Goal: Information Seeking & Learning: Learn about a topic

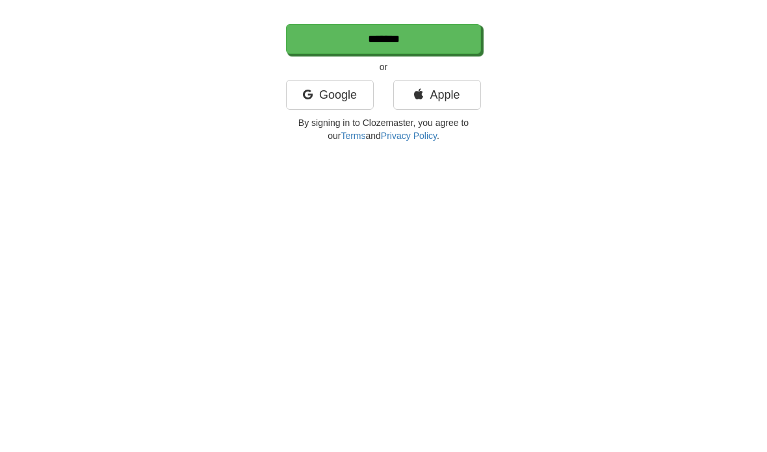
scroll to position [59, 0]
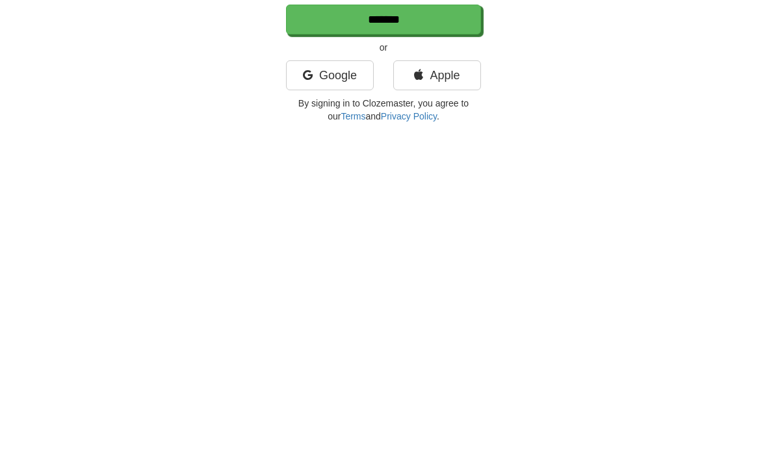
click at [338, 373] on link "Google" at bounding box center [330, 388] width 88 height 30
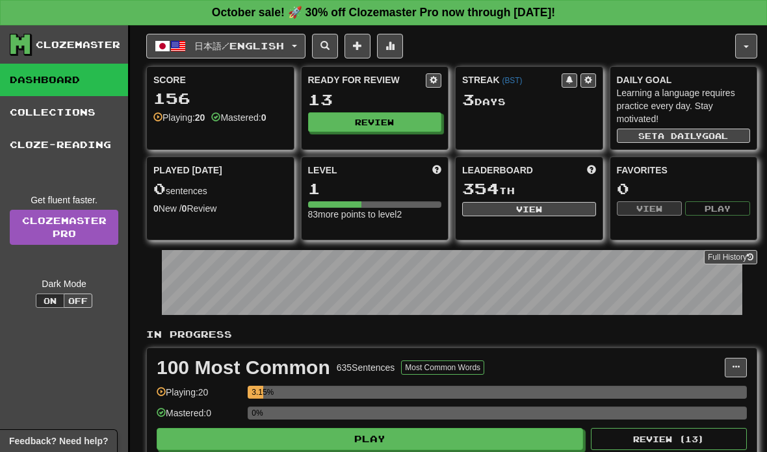
click at [290, 52] on button "日本語 / English" at bounding box center [225, 46] width 159 height 25
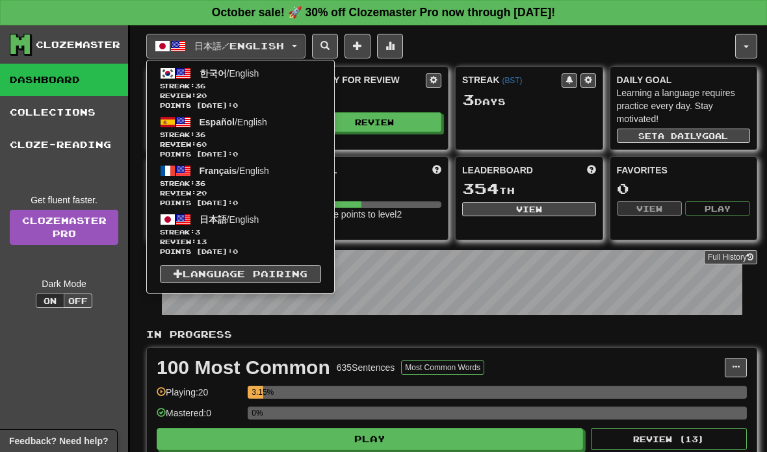
click at [279, 94] on span "Review: 20" at bounding box center [240, 96] width 161 height 10
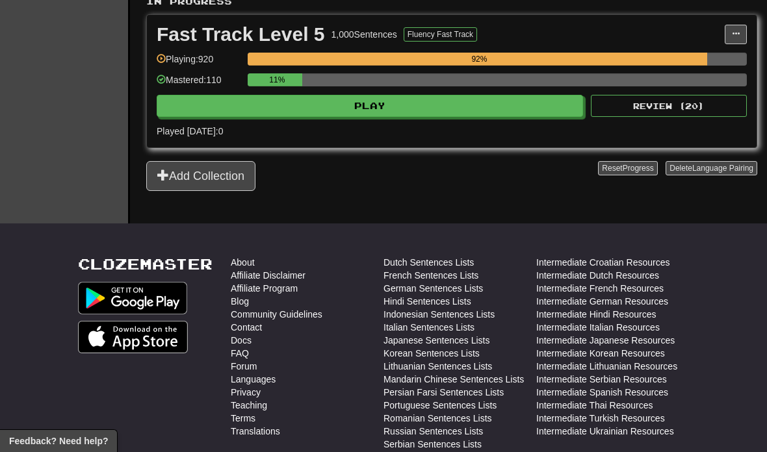
scroll to position [348, 0]
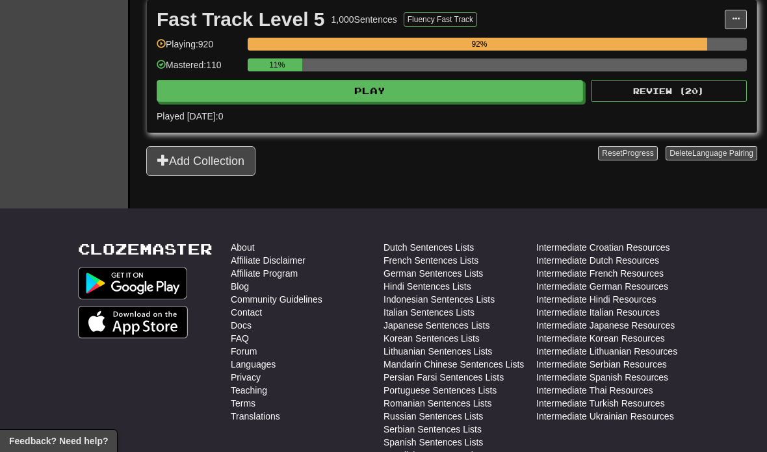
click at [551, 89] on button "Play" at bounding box center [370, 91] width 426 height 22
select select "**"
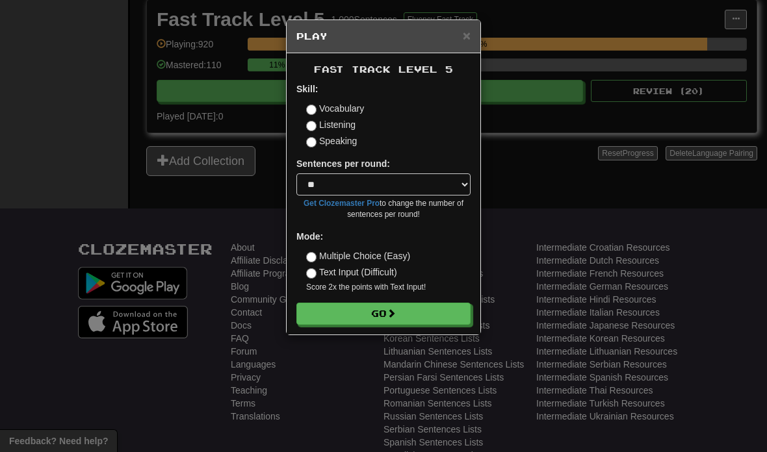
click at [417, 318] on button "Go" at bounding box center [383, 314] width 174 height 22
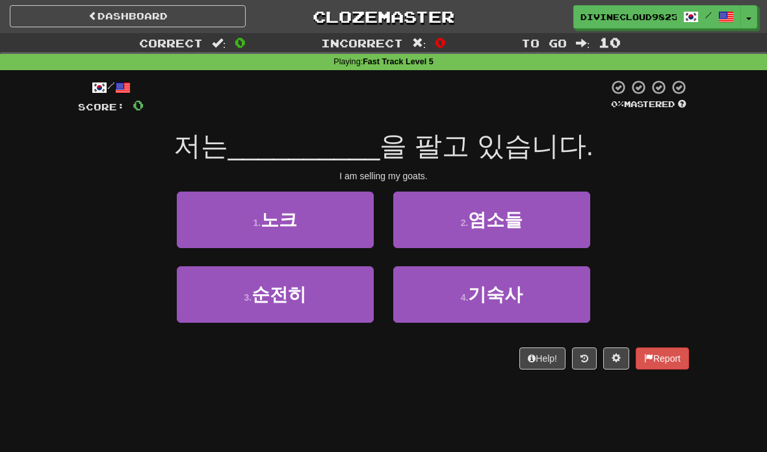
click at [513, 238] on button "2 . 염소들" at bounding box center [491, 220] width 197 height 57
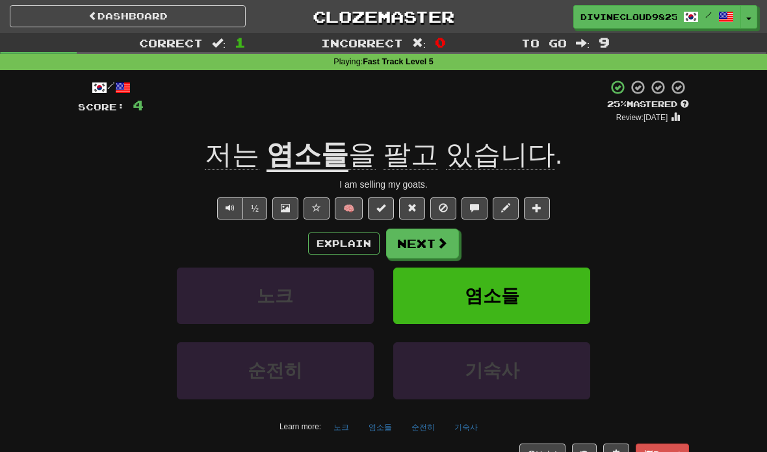
click at [441, 241] on span at bounding box center [442, 243] width 12 height 12
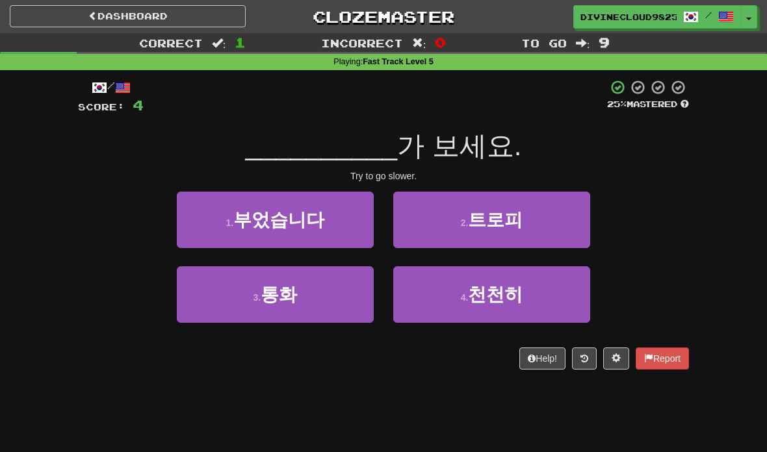
click at [484, 291] on span "천천히" at bounding box center [495, 295] width 55 height 20
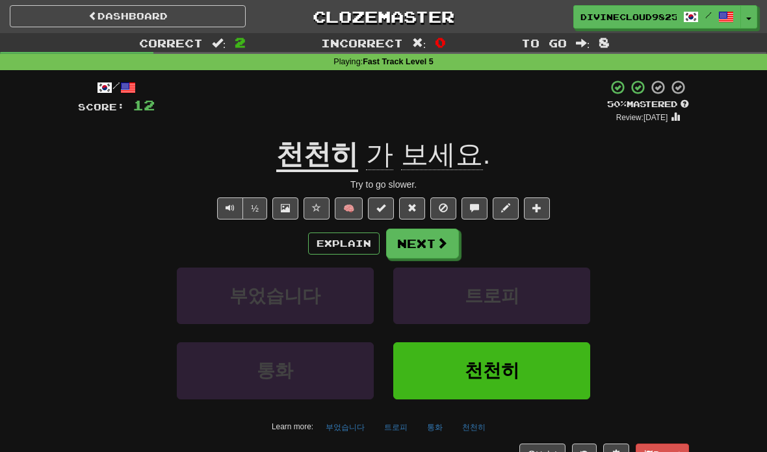
click at [447, 246] on span at bounding box center [442, 243] width 12 height 12
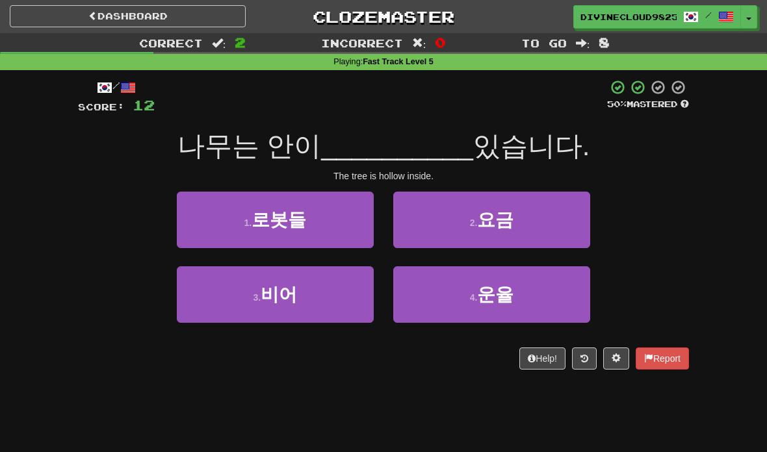
click at [352, 303] on button "3 . 비어" at bounding box center [275, 294] width 197 height 57
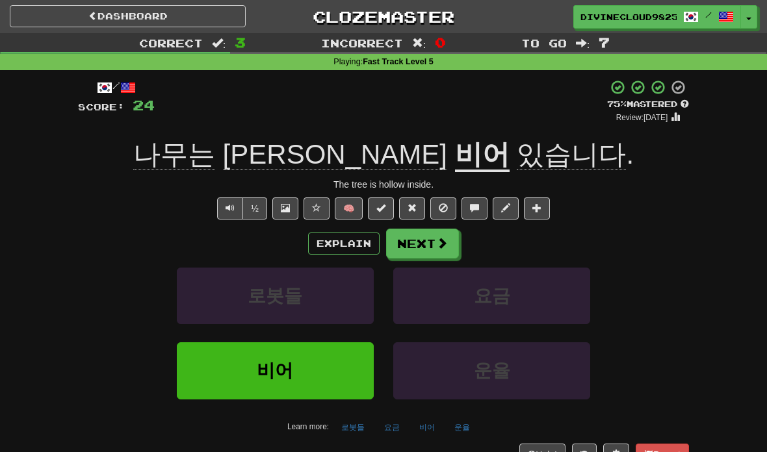
click at [441, 244] on span at bounding box center [442, 243] width 12 height 12
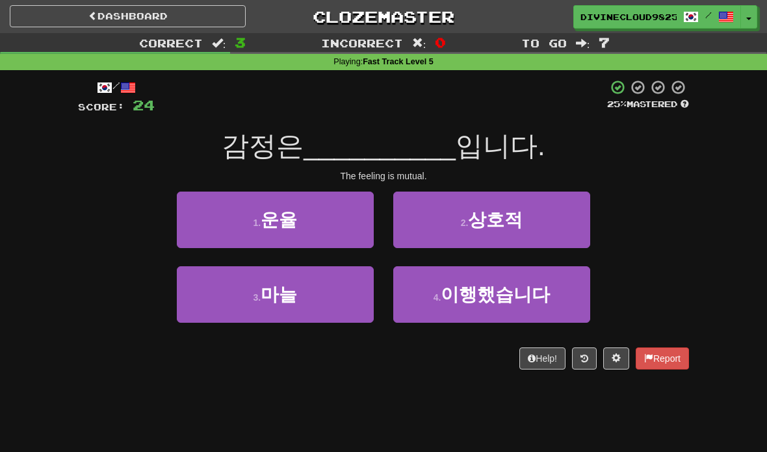
click at [486, 231] on button "2 . 상호적" at bounding box center [491, 220] width 197 height 57
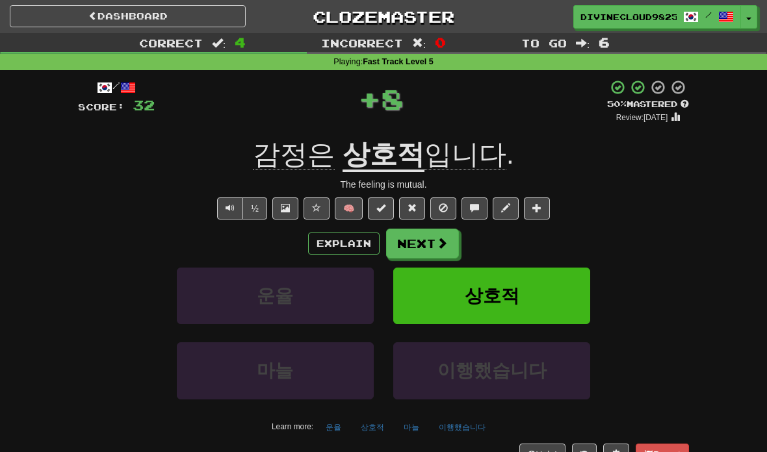
click at [431, 249] on button "Next" at bounding box center [422, 244] width 73 height 30
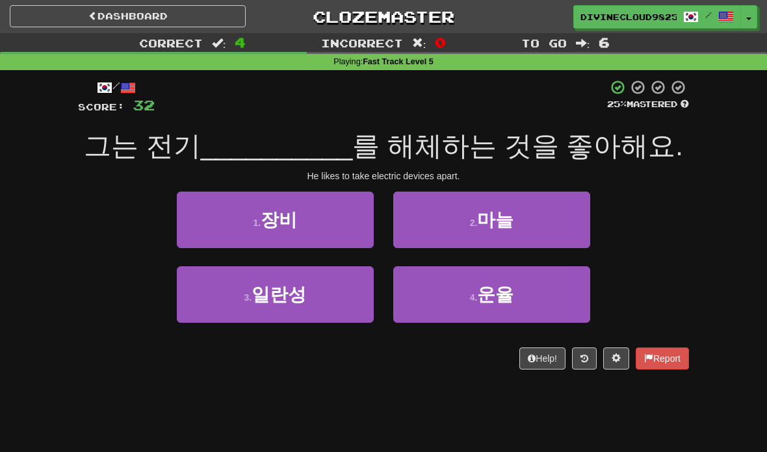
click at [347, 226] on button "1 . 장비" at bounding box center [275, 220] width 197 height 57
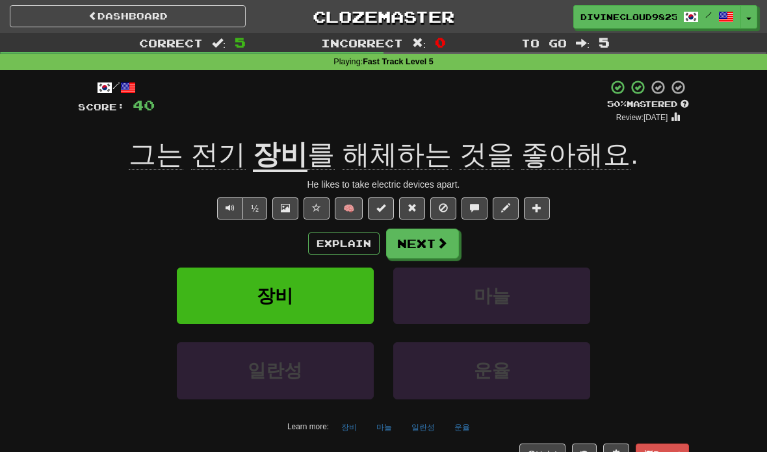
click at [439, 245] on span at bounding box center [442, 243] width 12 height 12
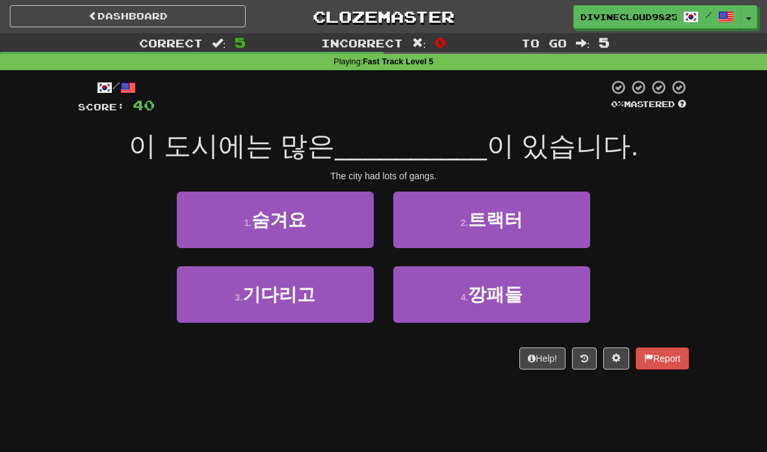
click at [469, 302] on small "4 ." at bounding box center [465, 297] width 8 height 10
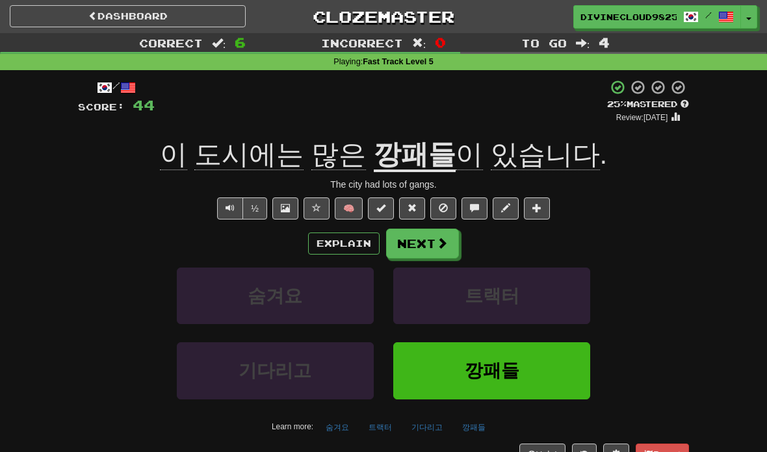
click at [446, 247] on span at bounding box center [442, 243] width 12 height 12
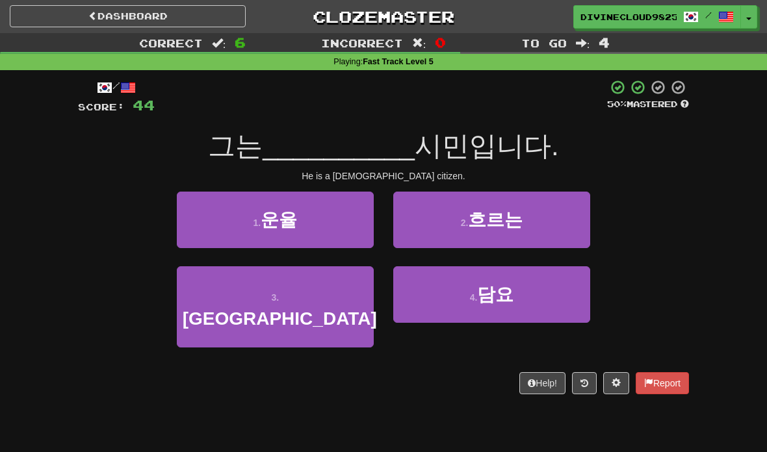
click at [331, 297] on button "3 . 캐나다" at bounding box center [275, 306] width 197 height 81
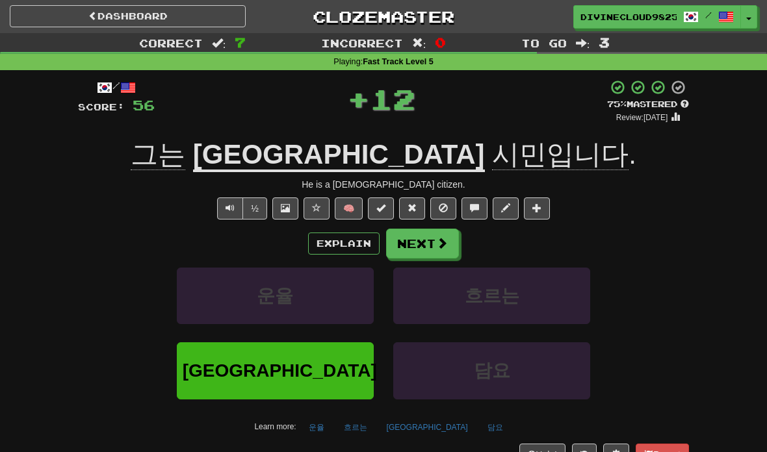
click at [440, 249] on button "Next" at bounding box center [422, 244] width 73 height 30
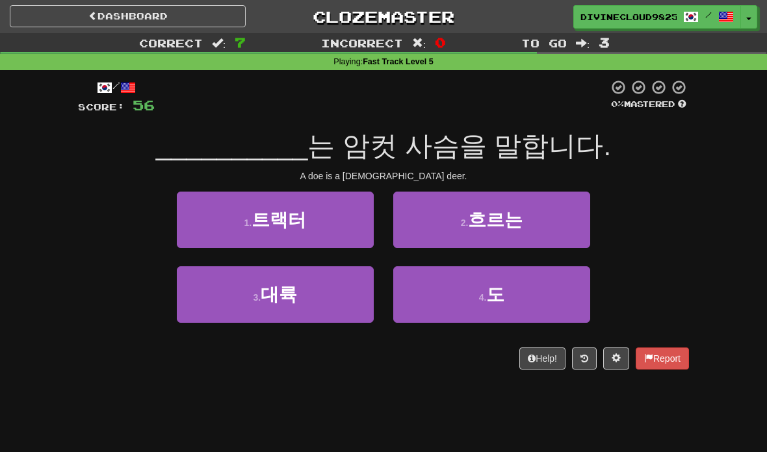
click at [491, 298] on span "도" at bounding box center [495, 295] width 18 height 20
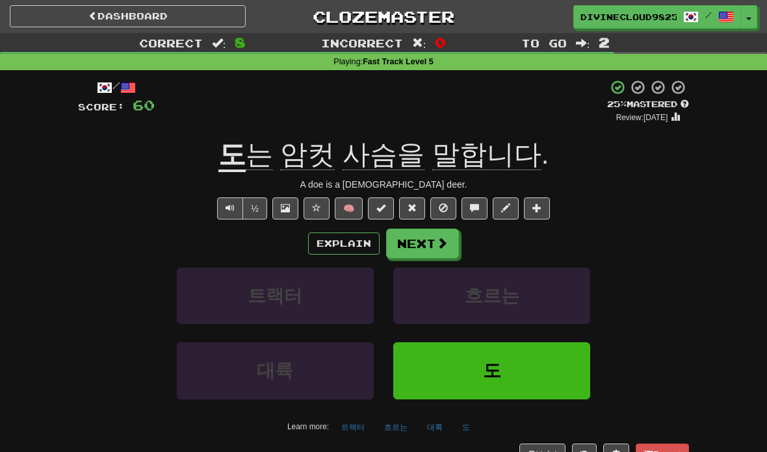
click at [426, 255] on button "Next" at bounding box center [422, 244] width 73 height 30
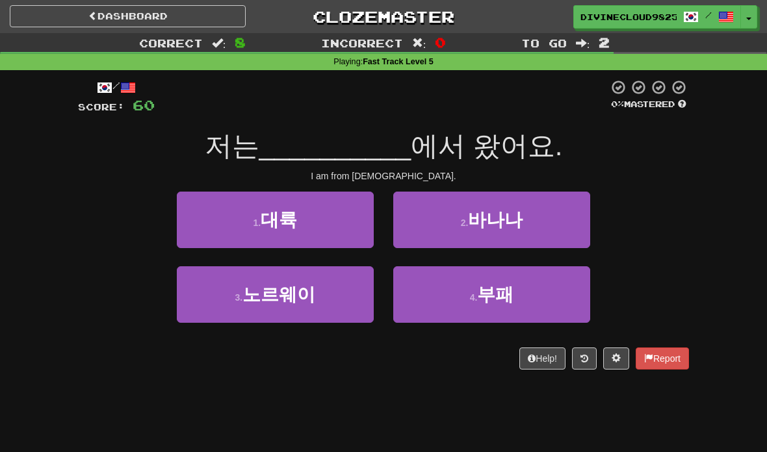
click at [339, 306] on button "3 . 노르웨이" at bounding box center [275, 294] width 197 height 57
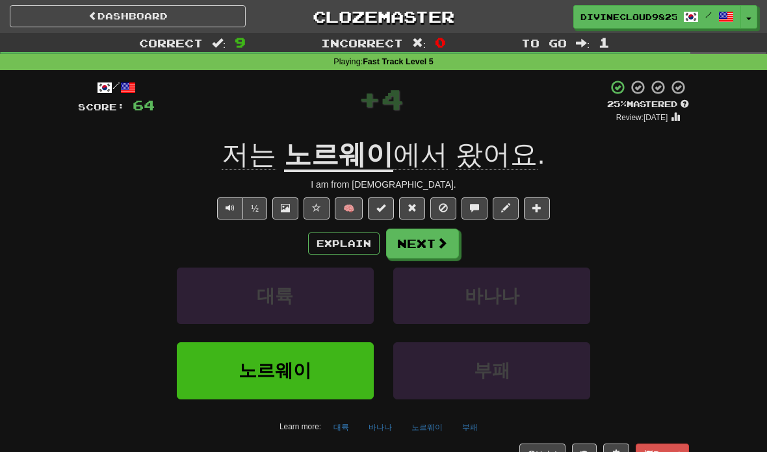
click at [443, 244] on span at bounding box center [442, 243] width 12 height 12
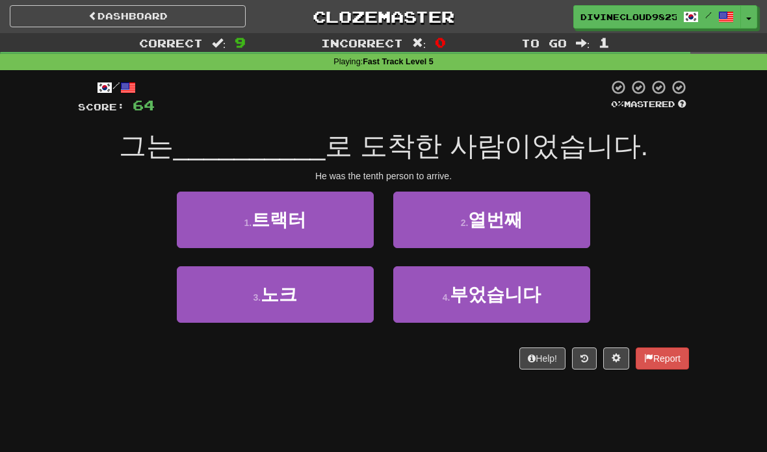
click at [491, 235] on button "2 . 열번째" at bounding box center [491, 220] width 197 height 57
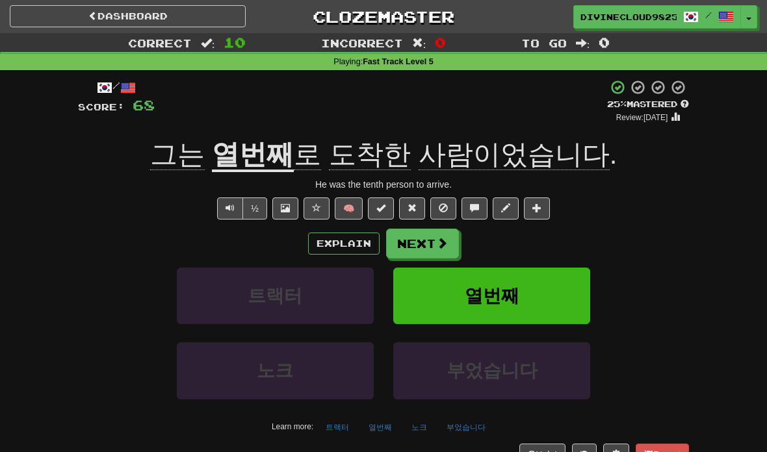
click at [437, 254] on button "Next" at bounding box center [422, 244] width 73 height 30
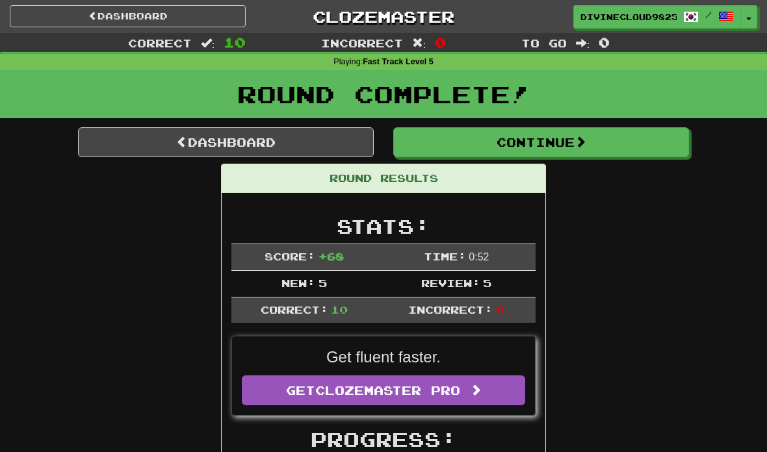
click at [158, 141] on link "Dashboard" at bounding box center [226, 142] width 296 height 30
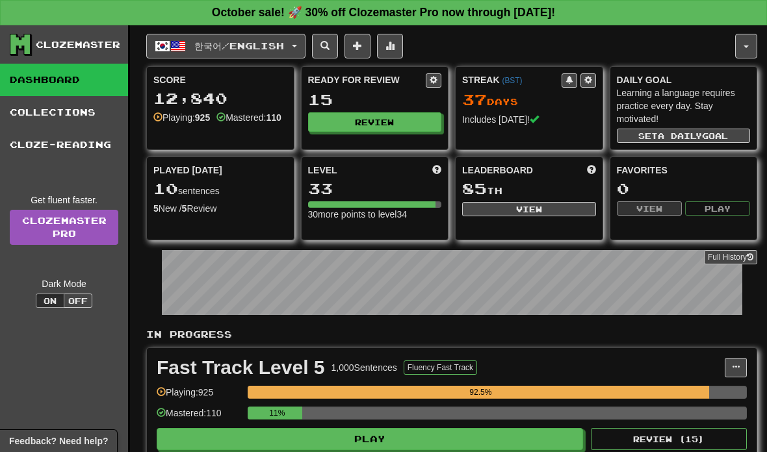
click at [284, 47] on span "한국어 / English" at bounding box center [239, 45] width 90 height 11
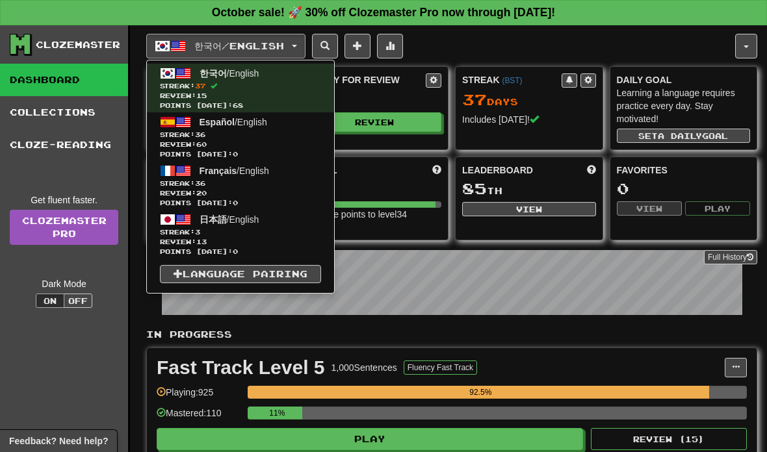
click at [291, 138] on span "Streak: 36" at bounding box center [240, 135] width 161 height 10
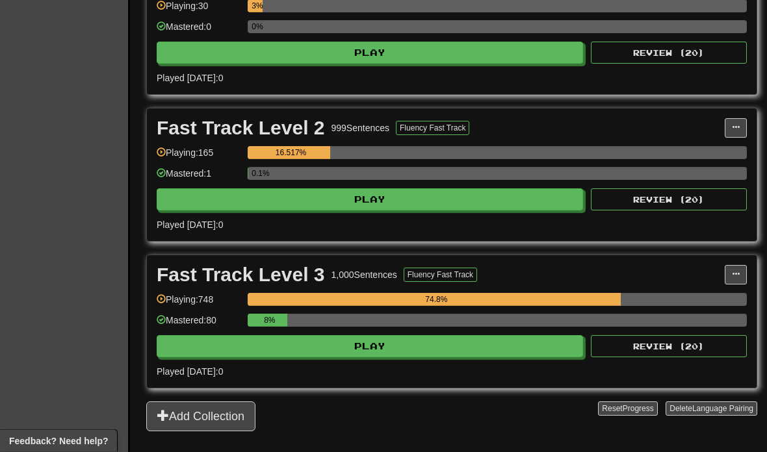
click at [546, 348] on button "Play" at bounding box center [370, 347] width 426 height 22
select select "**"
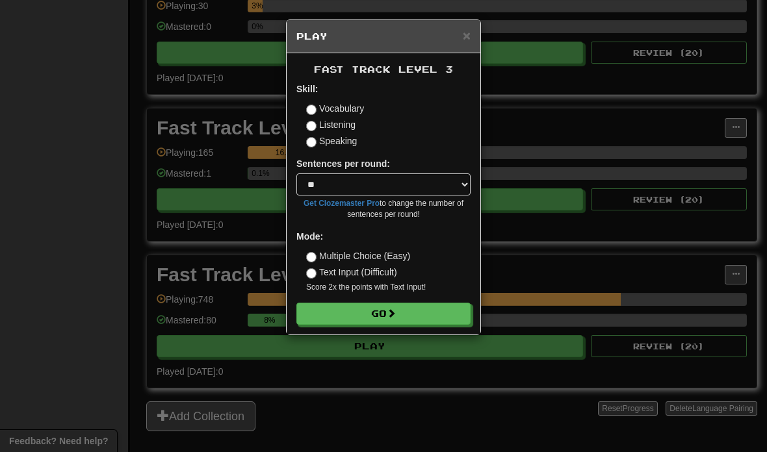
click at [445, 319] on button "Go" at bounding box center [383, 314] width 174 height 22
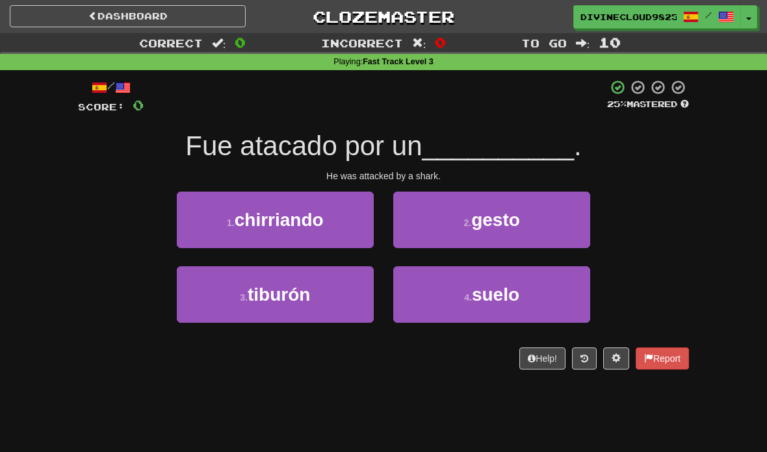
click at [346, 296] on button "3 . tiburón" at bounding box center [275, 294] width 197 height 57
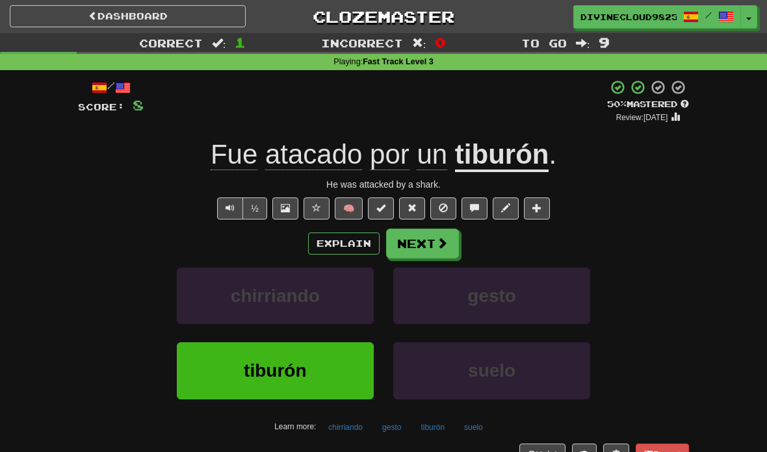
click at [443, 246] on span at bounding box center [442, 243] width 12 height 12
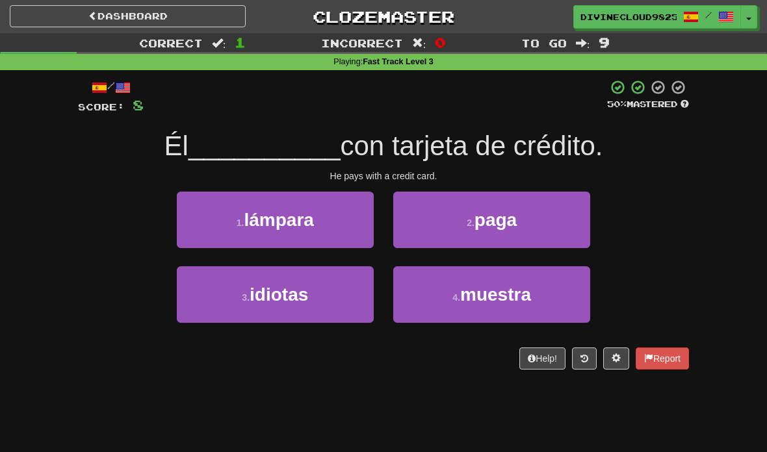
click at [553, 224] on button "2 . paga" at bounding box center [491, 220] width 197 height 57
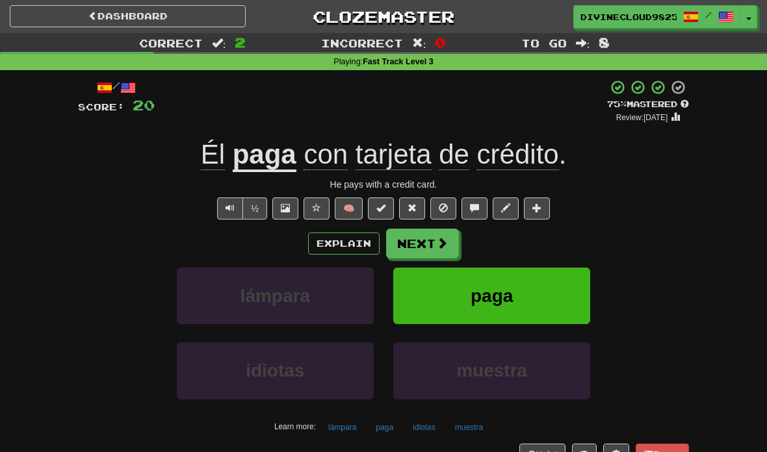
click at [437, 248] on span at bounding box center [442, 243] width 12 height 12
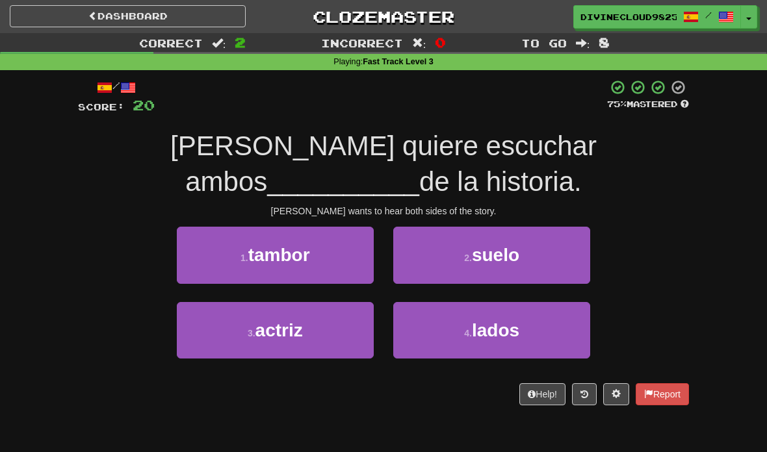
click at [451, 341] on button "4 . lados" at bounding box center [491, 330] width 197 height 57
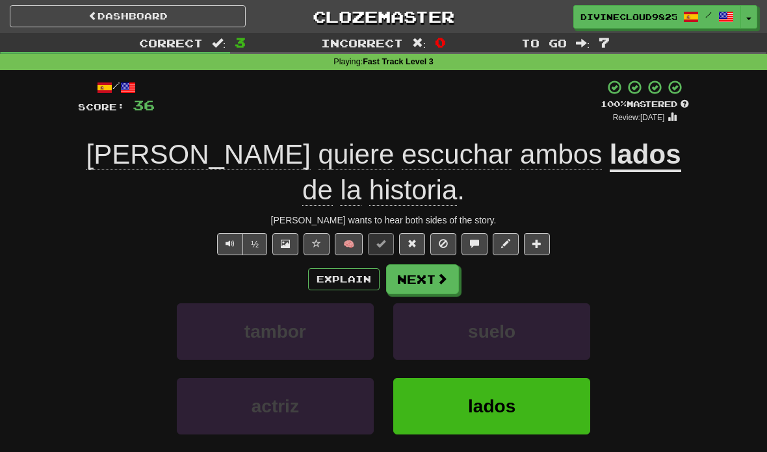
click at [431, 265] on button "Next" at bounding box center [422, 280] width 73 height 30
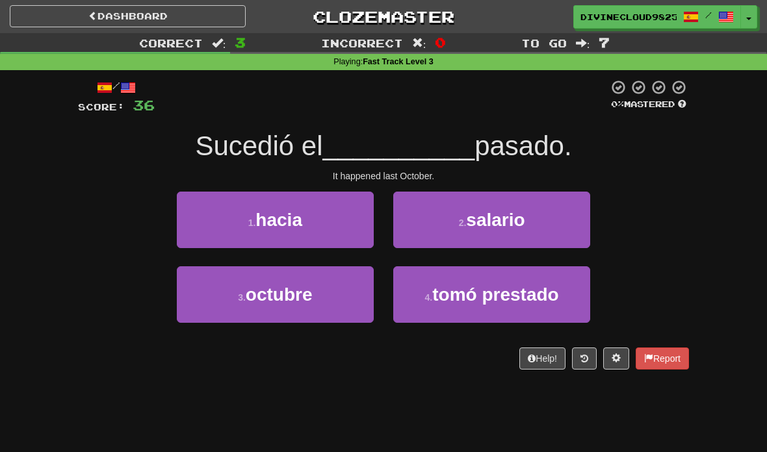
click at [357, 296] on button "3 . octubre" at bounding box center [275, 294] width 197 height 57
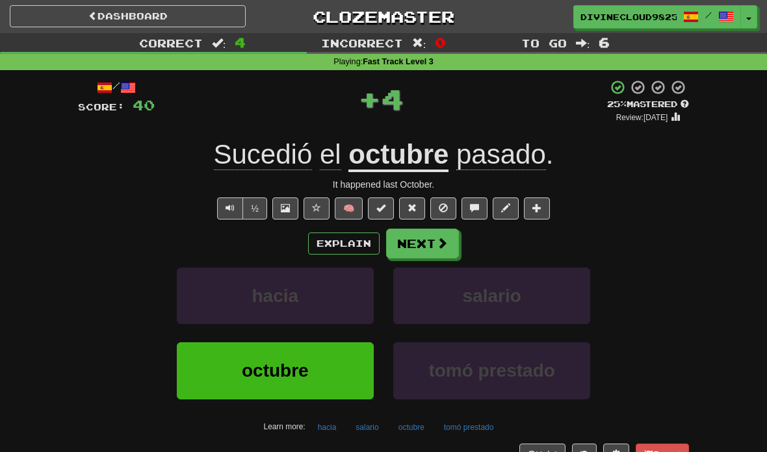
click at [446, 252] on button "Next" at bounding box center [422, 244] width 73 height 30
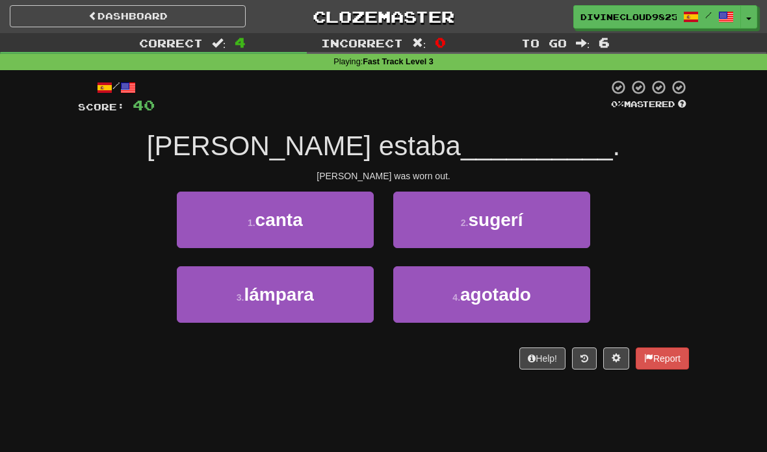
click at [338, 234] on button "1 . canta" at bounding box center [275, 220] width 197 height 57
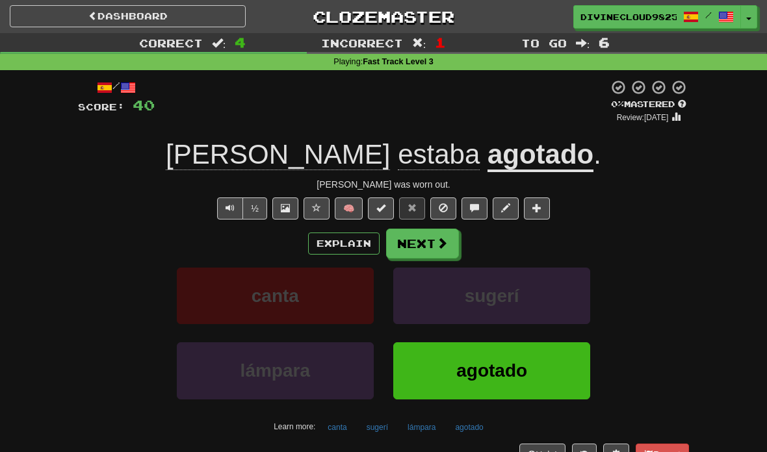
click at [447, 240] on button "Next" at bounding box center [422, 244] width 73 height 30
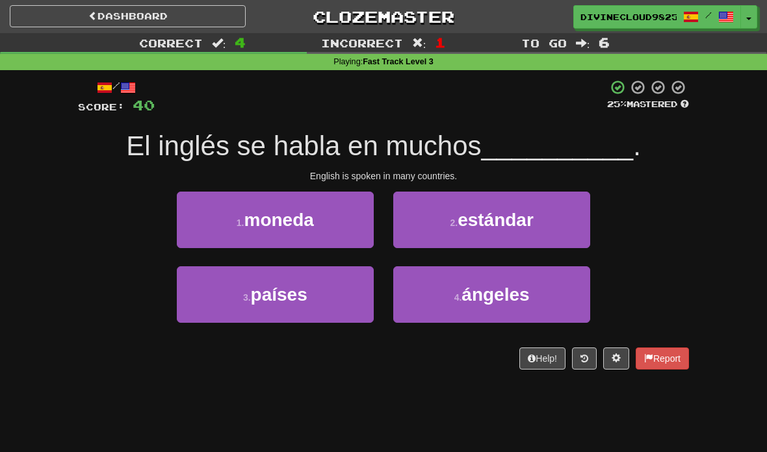
click at [334, 305] on button "3 . países" at bounding box center [275, 294] width 197 height 57
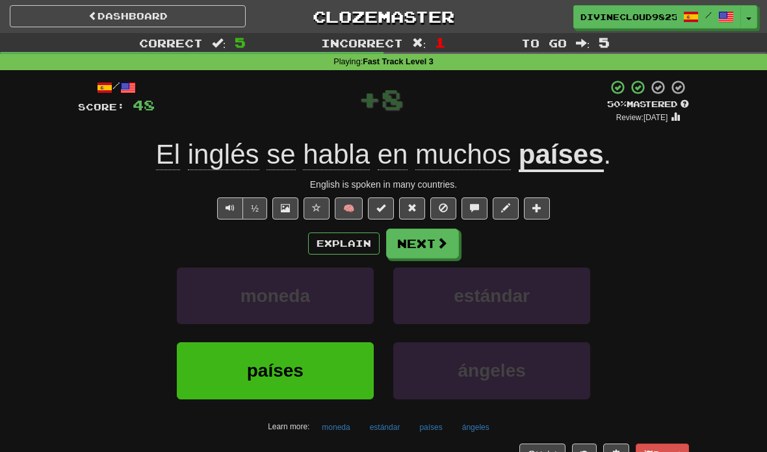
click at [450, 242] on button "Next" at bounding box center [422, 244] width 73 height 30
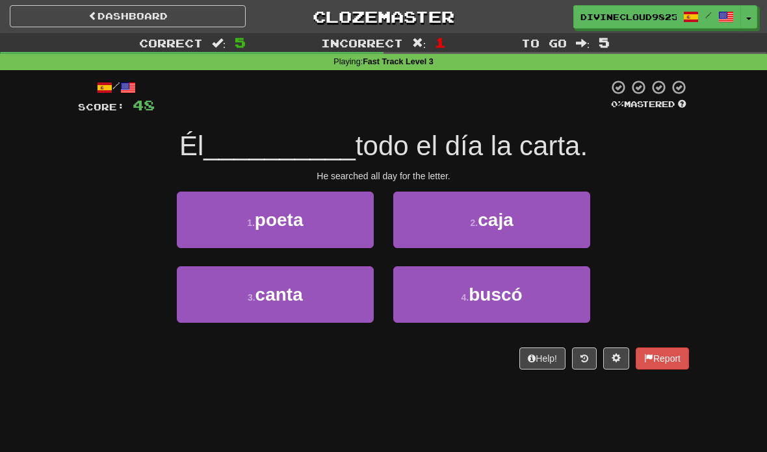
click at [554, 303] on button "4 . buscó" at bounding box center [491, 294] width 197 height 57
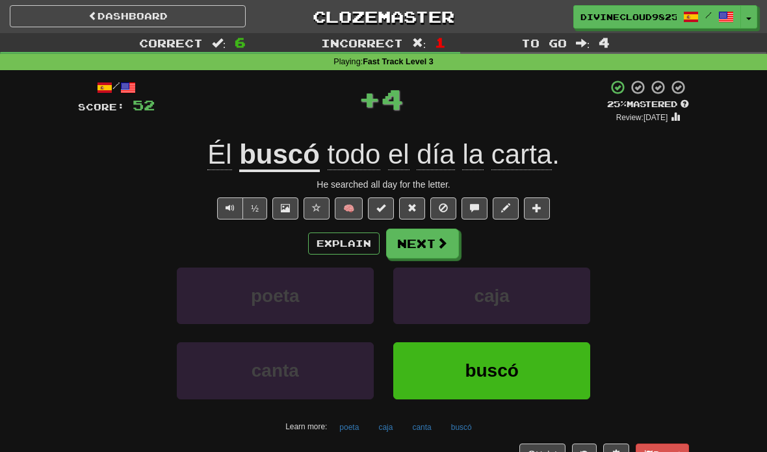
click at [447, 244] on span at bounding box center [442, 243] width 12 height 12
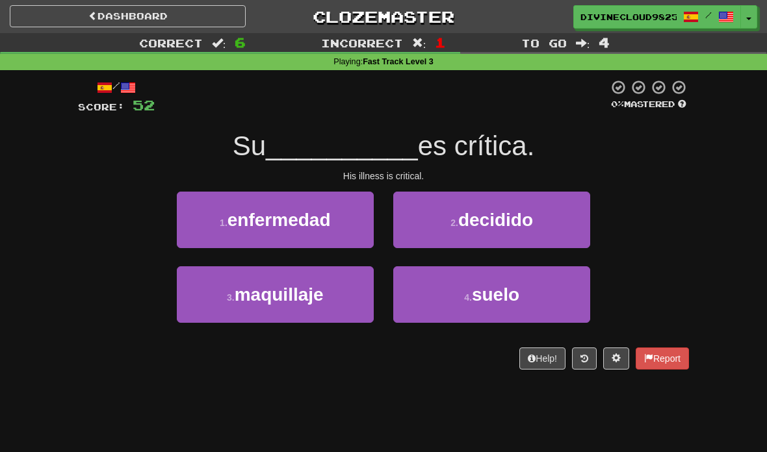
click at [343, 235] on button "1 . enfermedad" at bounding box center [275, 220] width 197 height 57
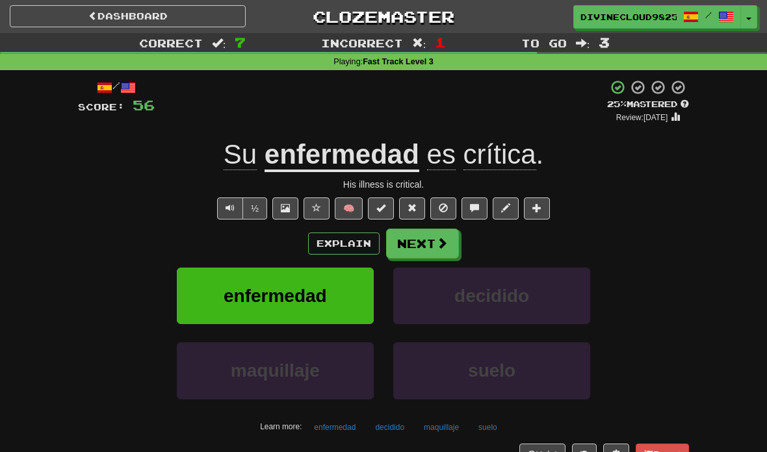
click at [456, 241] on button "Next" at bounding box center [422, 244] width 73 height 30
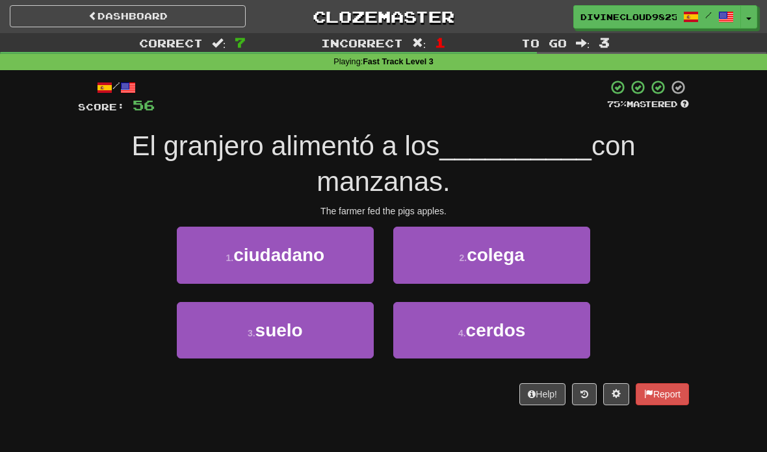
click at [530, 330] on button "4 . cerdos" at bounding box center [491, 330] width 197 height 57
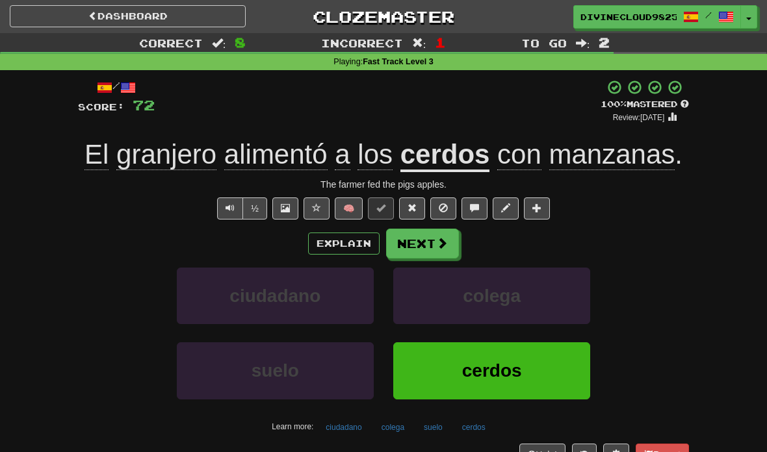
click at [439, 245] on span at bounding box center [442, 243] width 12 height 12
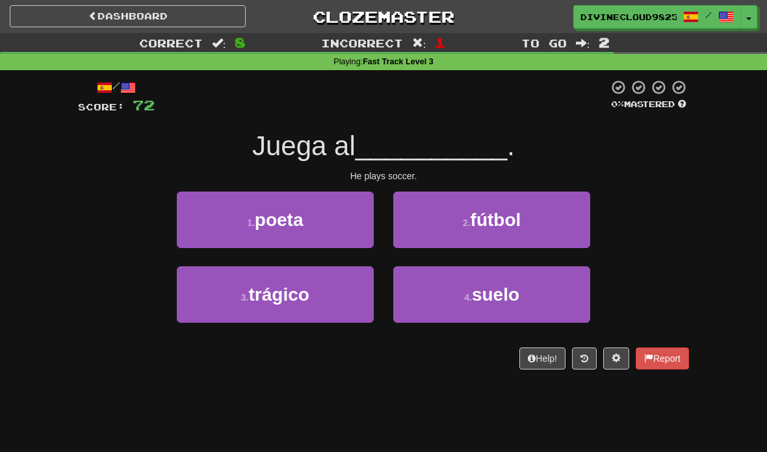
click at [494, 227] on span "fútbol" at bounding box center [496, 220] width 51 height 20
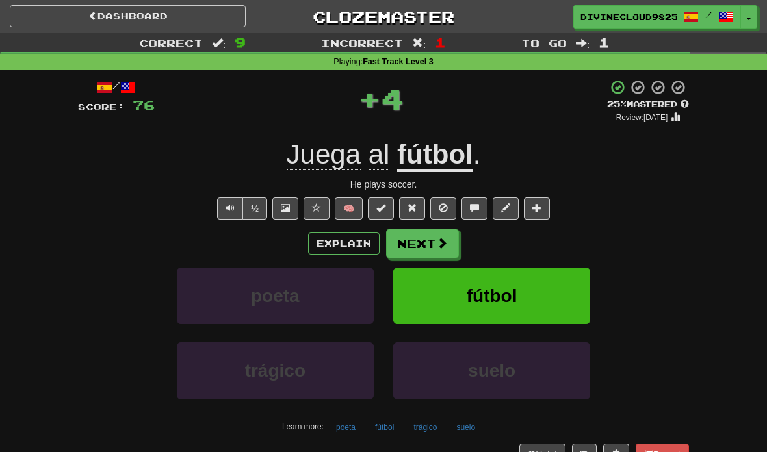
click at [441, 244] on span at bounding box center [442, 243] width 12 height 12
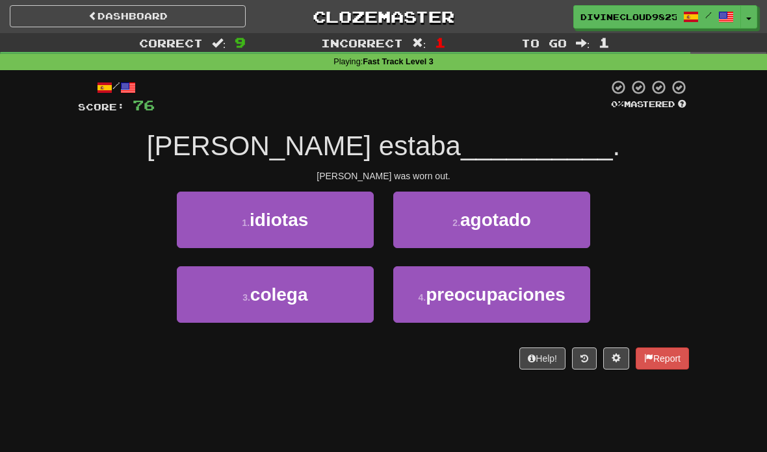
click at [540, 220] on button "2 . agotado" at bounding box center [491, 220] width 197 height 57
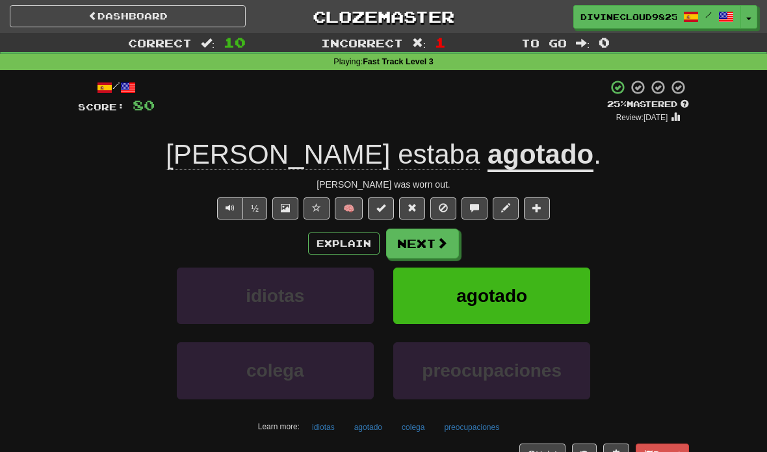
click at [443, 247] on span at bounding box center [442, 243] width 12 height 12
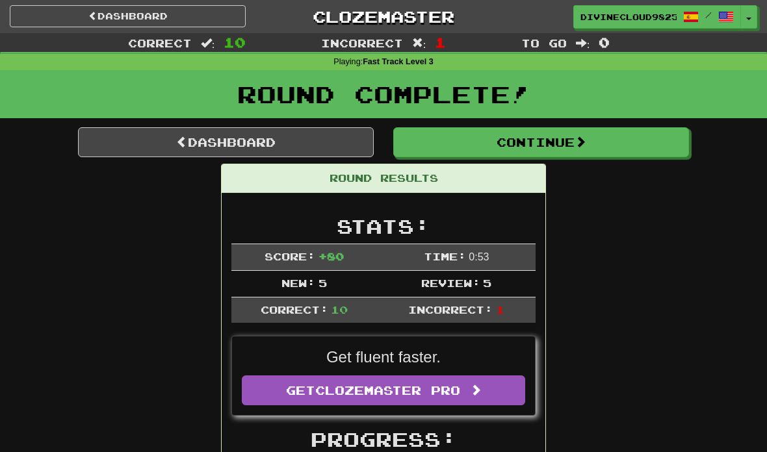
click at [196, 140] on link "Dashboard" at bounding box center [226, 142] width 296 height 30
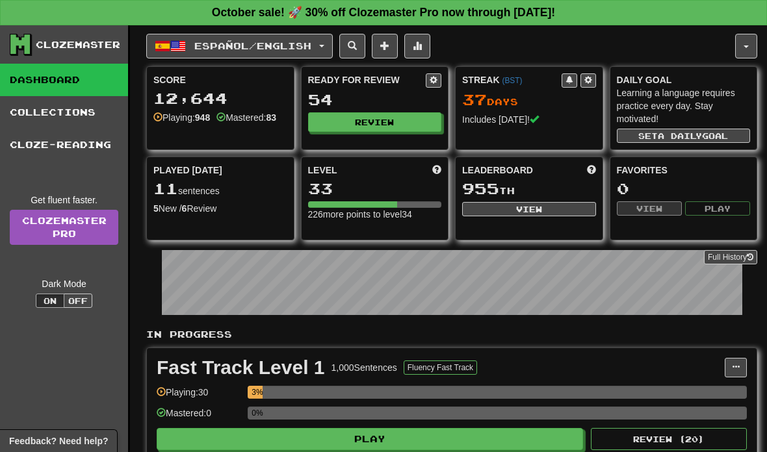
click at [308, 49] on span "Español / English" at bounding box center [252, 45] width 117 height 11
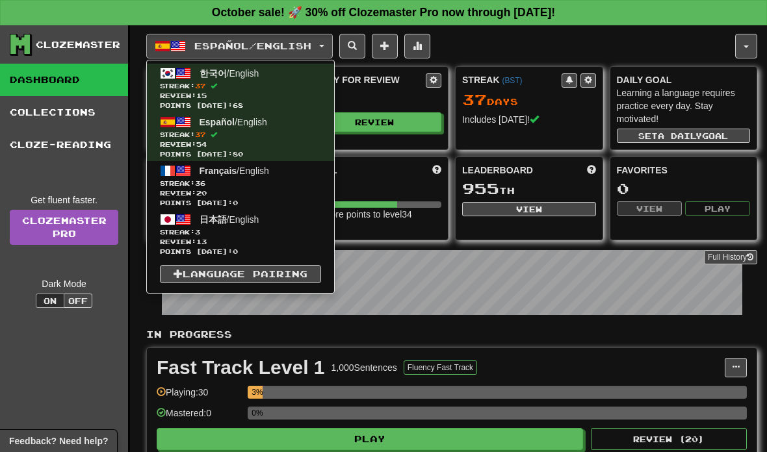
click at [280, 192] on span "Review: 20" at bounding box center [240, 193] width 161 height 10
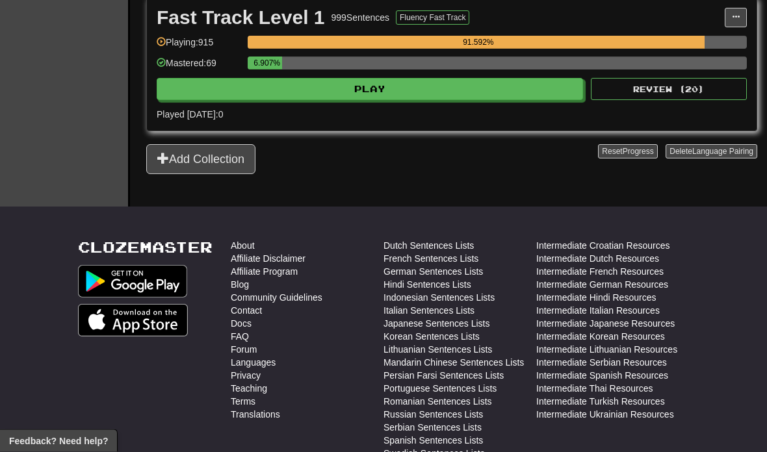
click at [541, 91] on button "Play" at bounding box center [370, 90] width 426 height 22
select select "**"
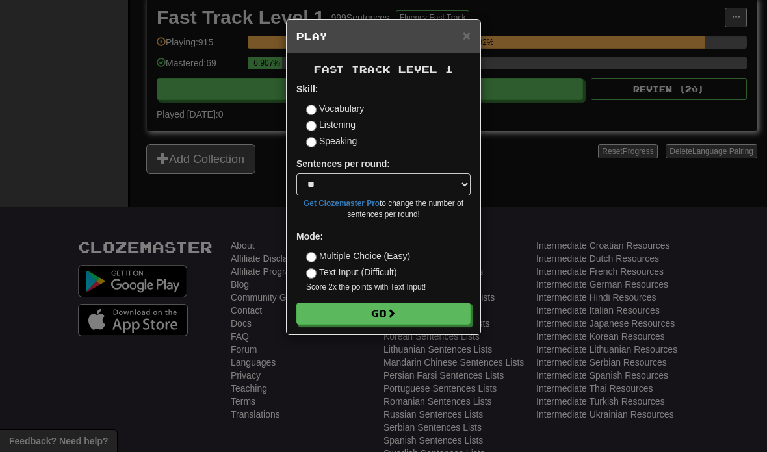
click at [426, 318] on button "Go" at bounding box center [383, 314] width 174 height 22
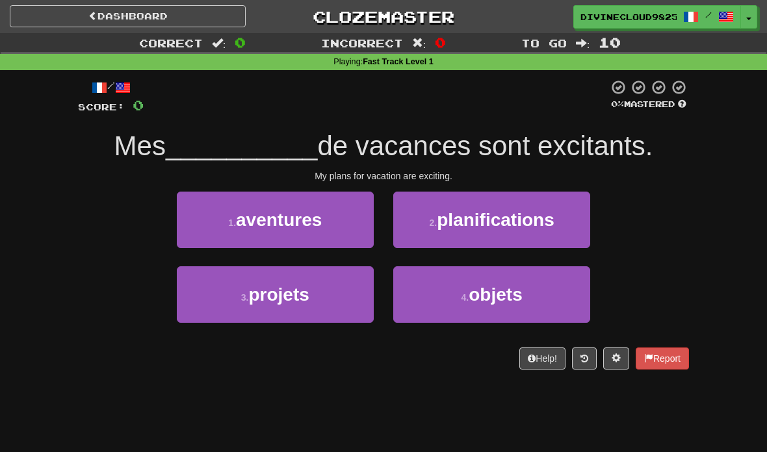
click at [334, 300] on button "3 . projets" at bounding box center [275, 294] width 197 height 57
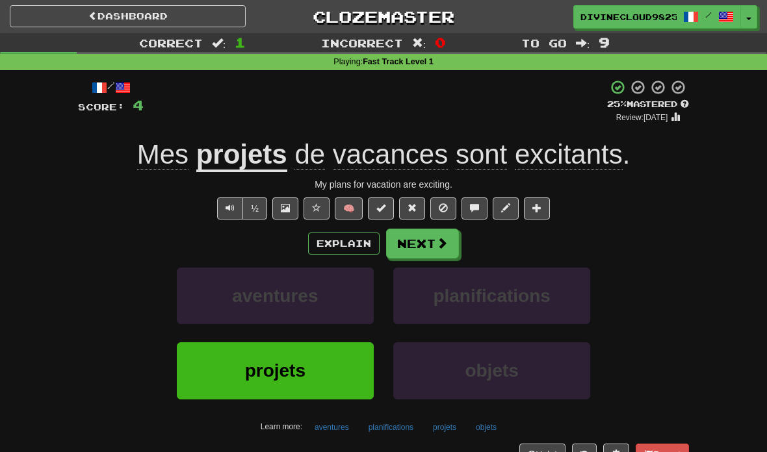
click at [231, 207] on span "Text-to-speech controls" at bounding box center [230, 207] width 9 height 9
click at [432, 248] on button "Next" at bounding box center [422, 244] width 73 height 30
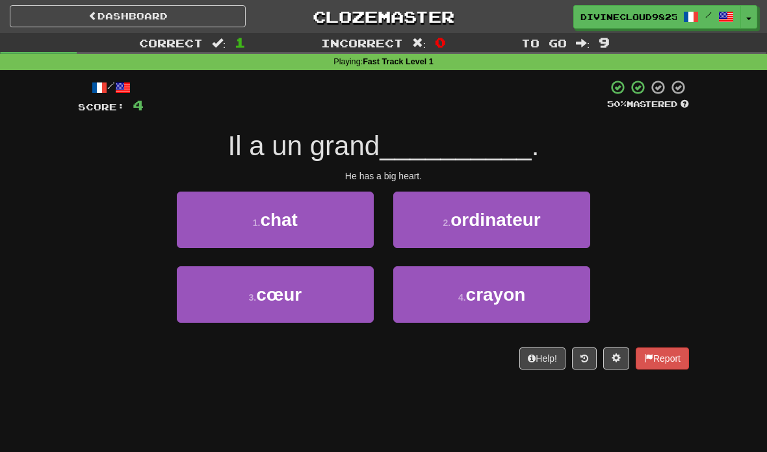
click at [343, 298] on button "3 . cœur" at bounding box center [275, 294] width 197 height 57
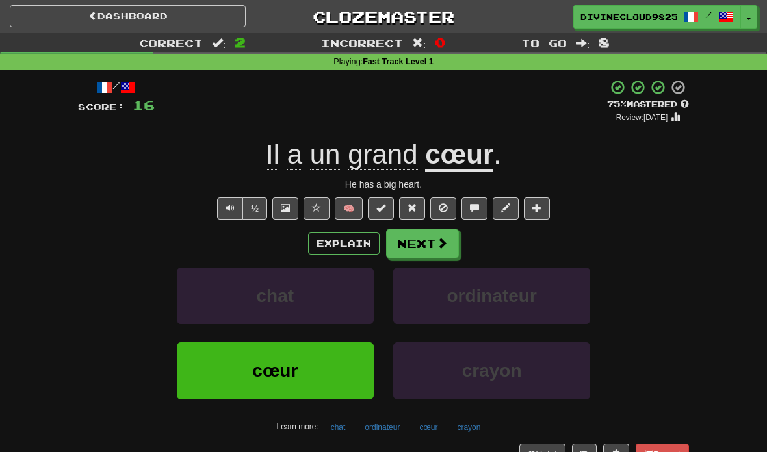
click at [448, 247] on button "Next" at bounding box center [422, 244] width 73 height 30
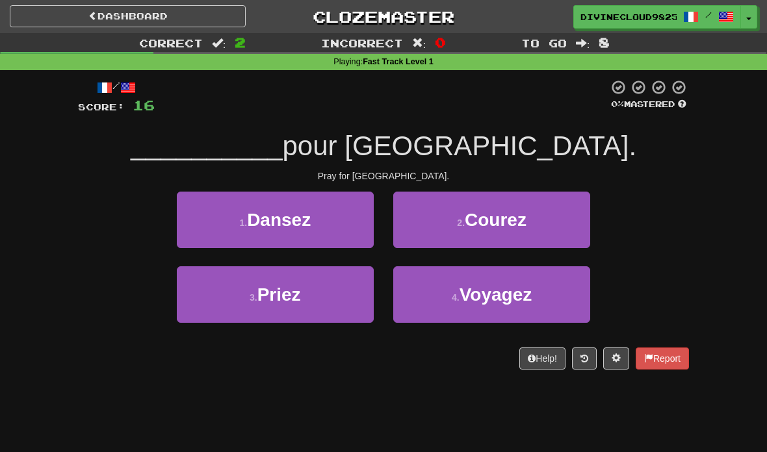
click at [357, 289] on button "3 . Priez" at bounding box center [275, 294] width 197 height 57
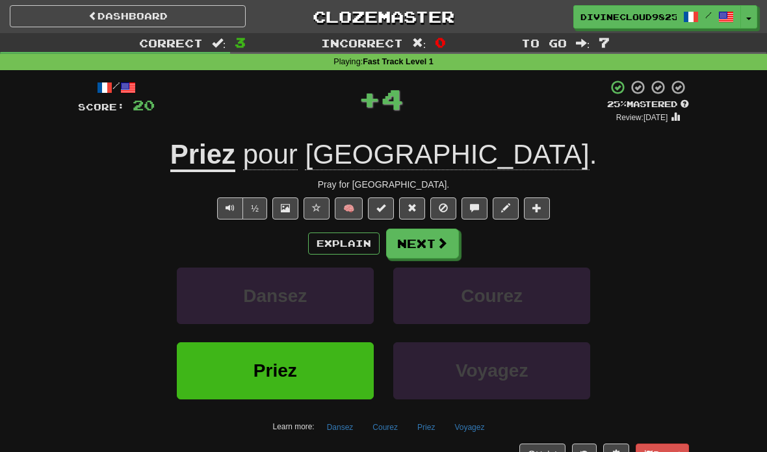
click at [447, 237] on span at bounding box center [442, 243] width 12 height 12
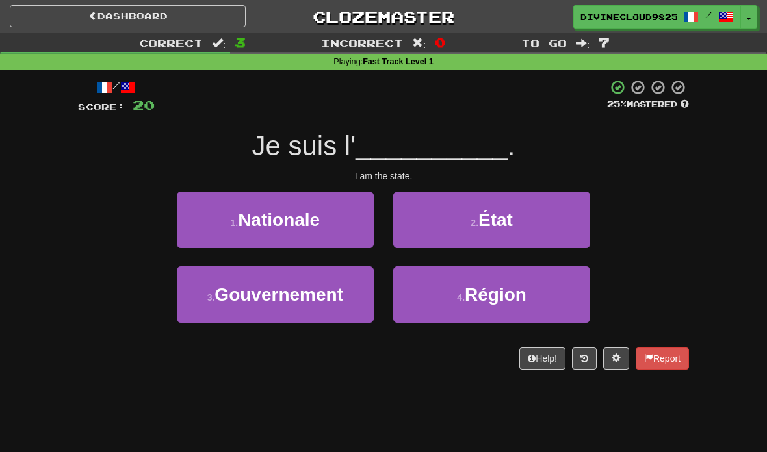
click at [510, 216] on span "État" at bounding box center [495, 220] width 34 height 20
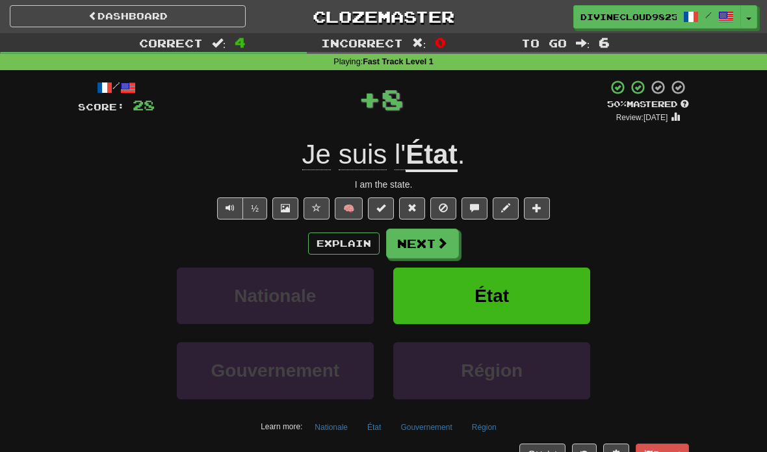
click at [437, 240] on span at bounding box center [442, 243] width 12 height 12
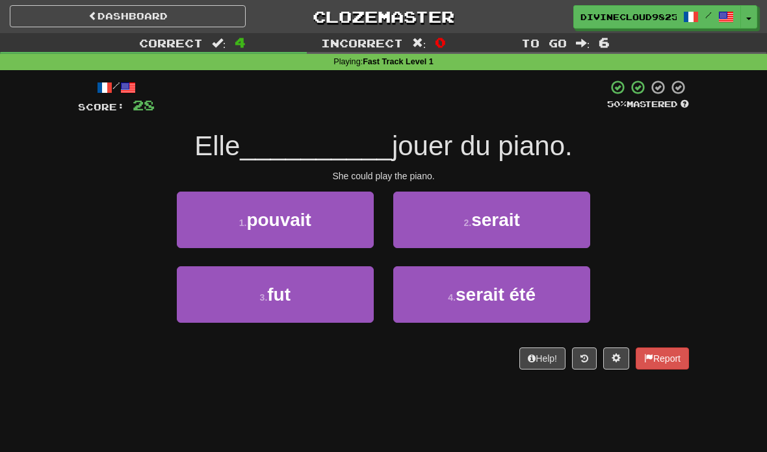
click at [351, 225] on button "1 . pouvait" at bounding box center [275, 220] width 197 height 57
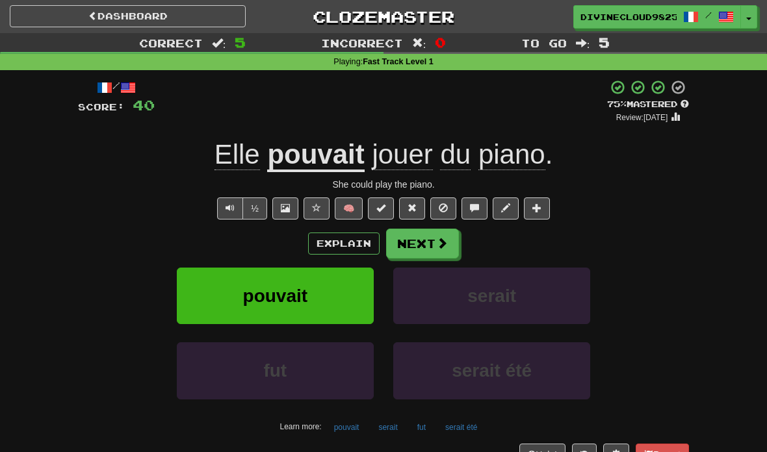
click at [437, 245] on span at bounding box center [442, 243] width 12 height 12
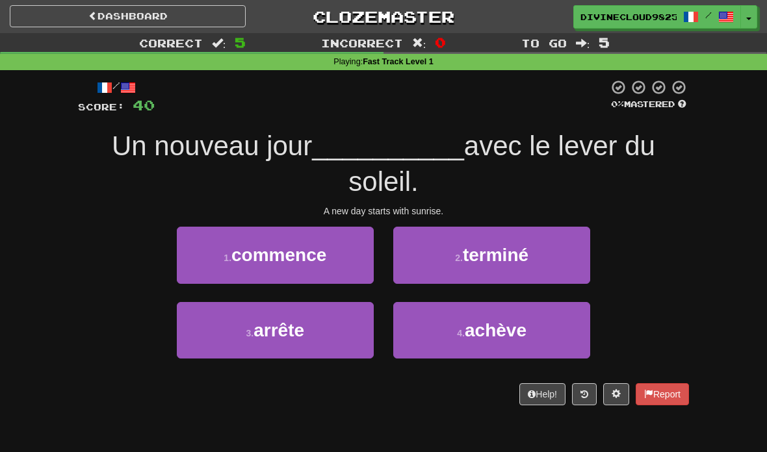
click at [358, 262] on button "1 . commence" at bounding box center [275, 255] width 197 height 57
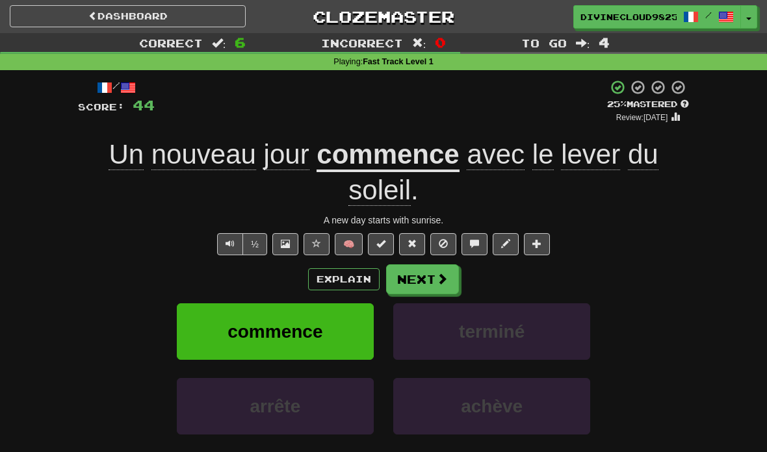
click at [221, 244] on button "Text-to-speech controls" at bounding box center [230, 244] width 26 height 22
click at [443, 278] on span at bounding box center [442, 279] width 12 height 12
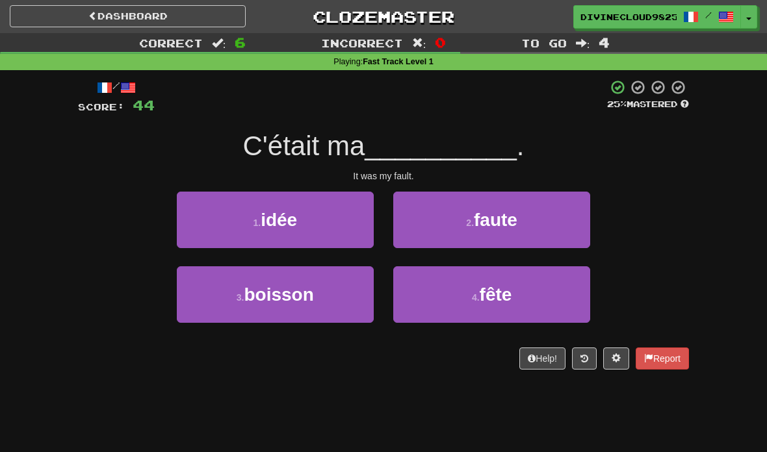
click at [568, 213] on button "2 . faute" at bounding box center [491, 220] width 197 height 57
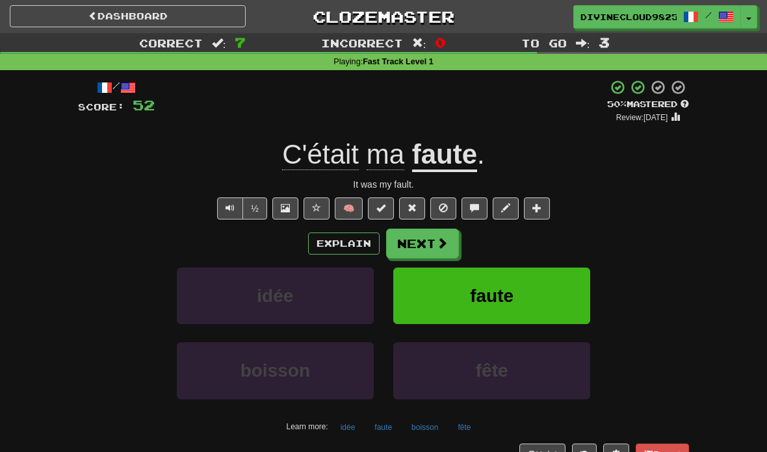
click at [442, 244] on span at bounding box center [442, 243] width 12 height 12
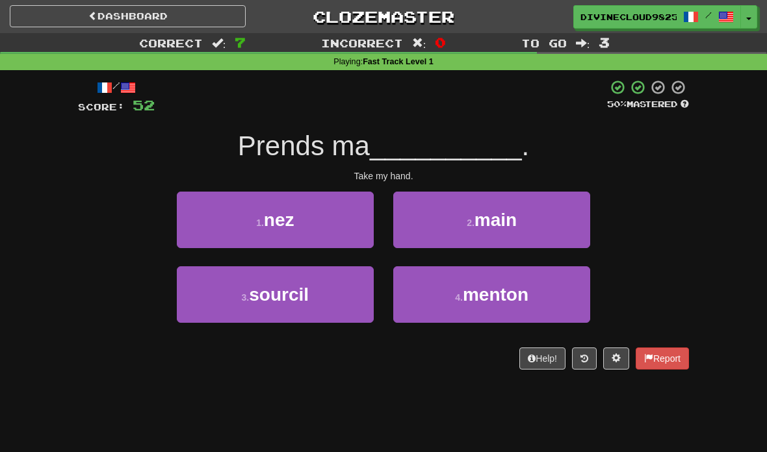
click at [538, 218] on button "2 . main" at bounding box center [491, 220] width 197 height 57
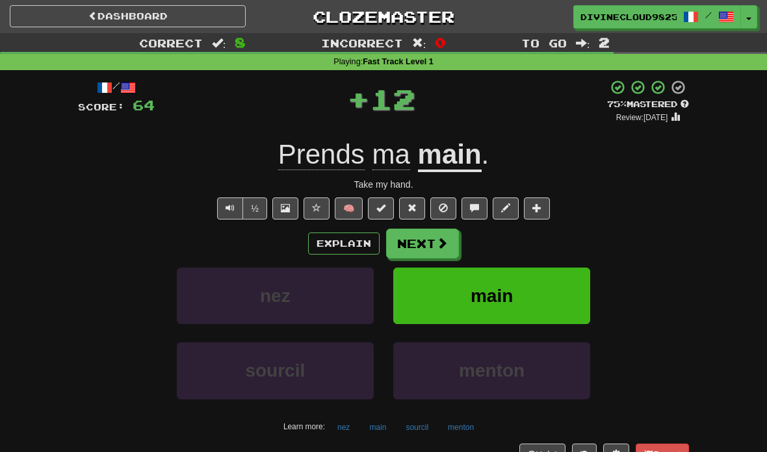
click at [437, 251] on button "Next" at bounding box center [422, 244] width 73 height 30
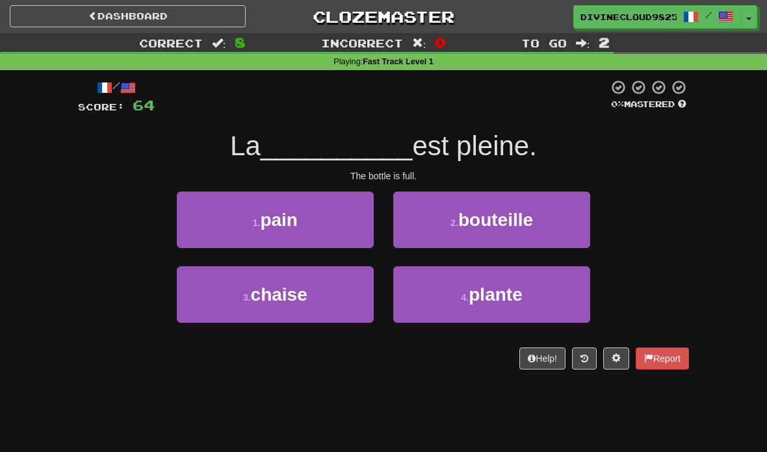
click at [559, 226] on button "2 . bouteille" at bounding box center [491, 220] width 197 height 57
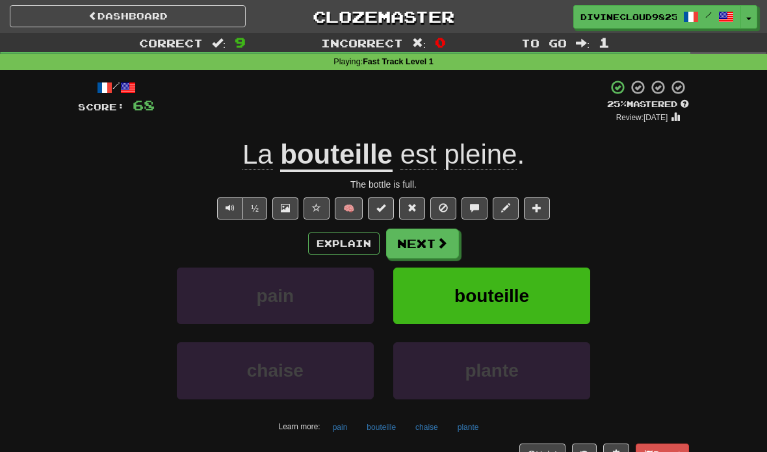
click at [432, 232] on button "Next" at bounding box center [422, 244] width 73 height 30
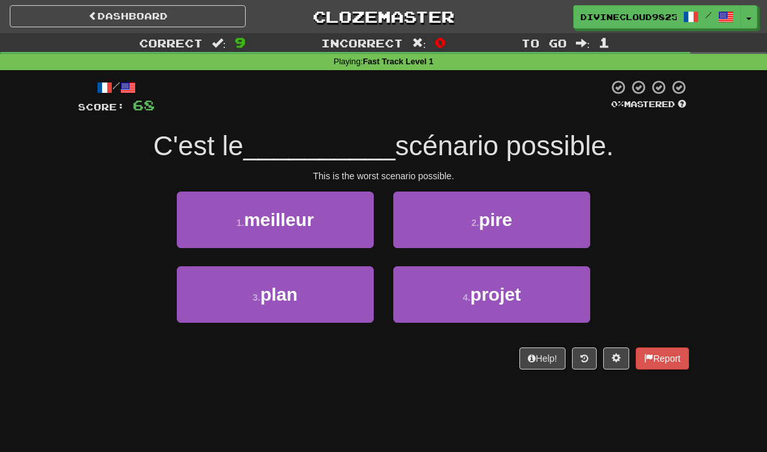
click at [338, 292] on button "3 . plan" at bounding box center [275, 294] width 197 height 57
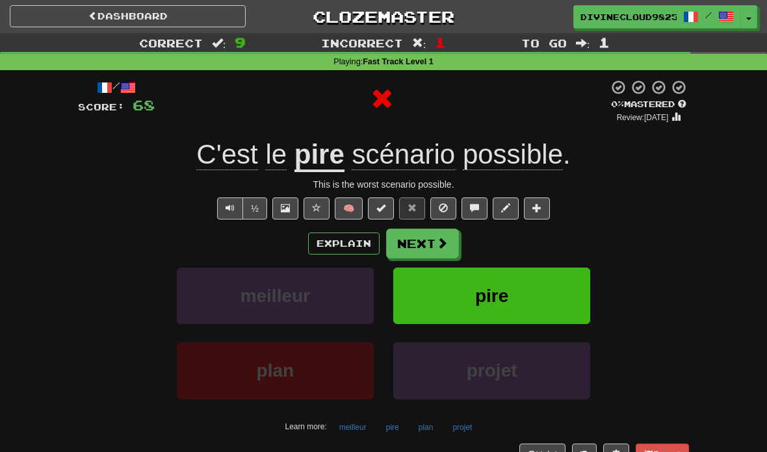
click at [413, 245] on button "Next" at bounding box center [422, 244] width 73 height 30
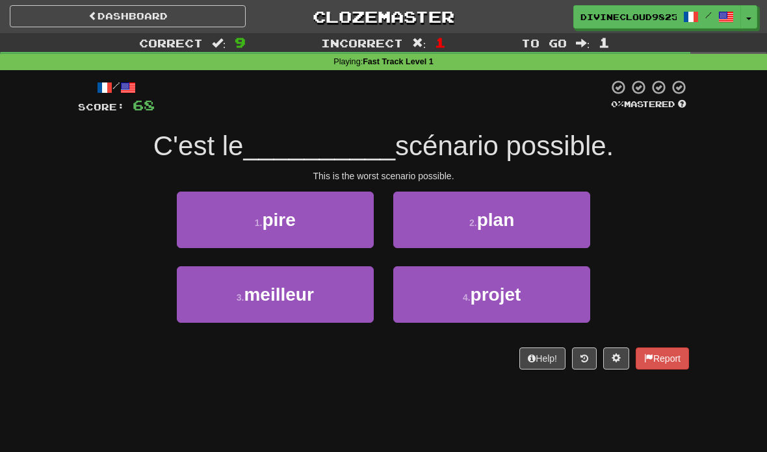
click at [352, 227] on button "1 . pire" at bounding box center [275, 220] width 197 height 57
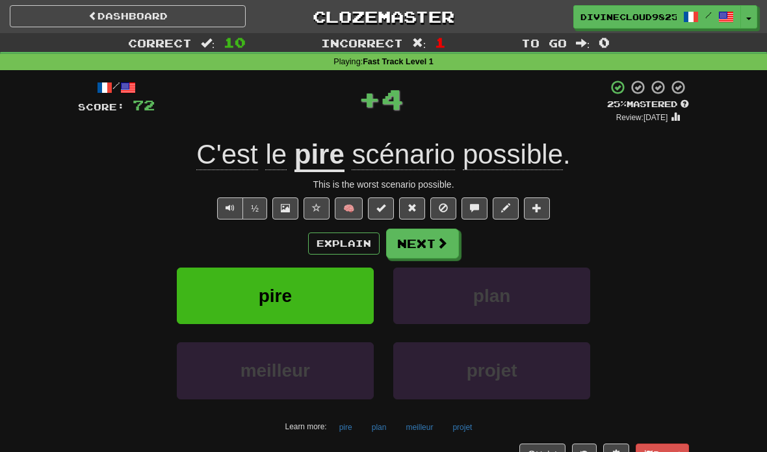
click at [444, 241] on span at bounding box center [442, 243] width 12 height 12
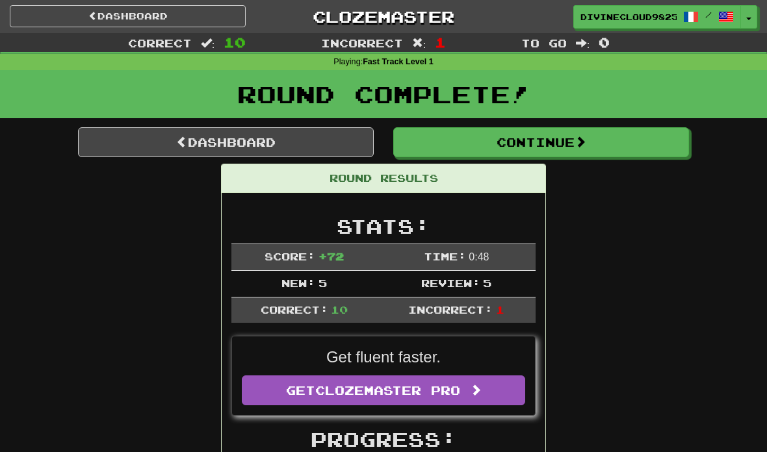
click at [155, 155] on link "Dashboard" at bounding box center [226, 142] width 296 height 30
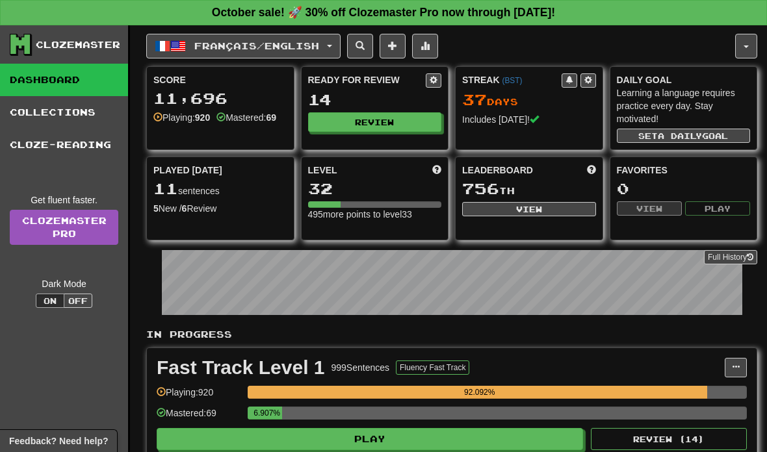
click at [318, 49] on span "Français / English" at bounding box center [256, 45] width 125 height 11
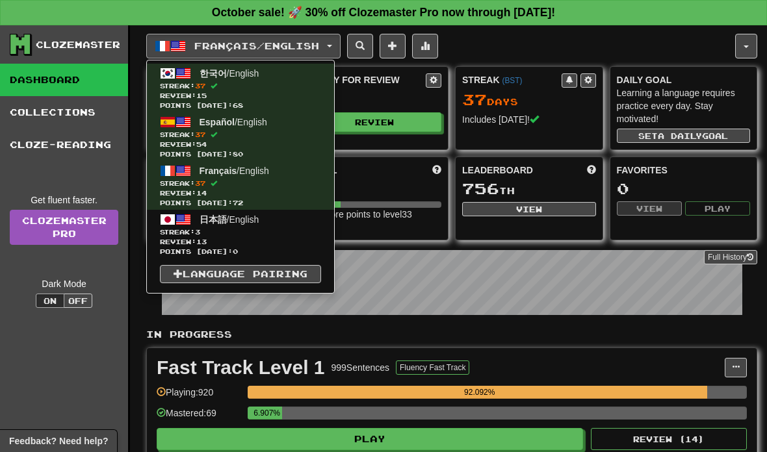
click at [284, 230] on span "Streak: 3" at bounding box center [240, 232] width 161 height 10
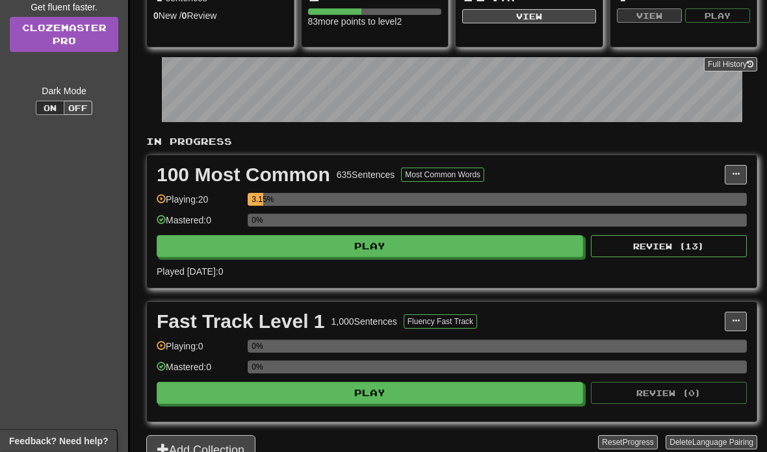
scroll to position [207, 0]
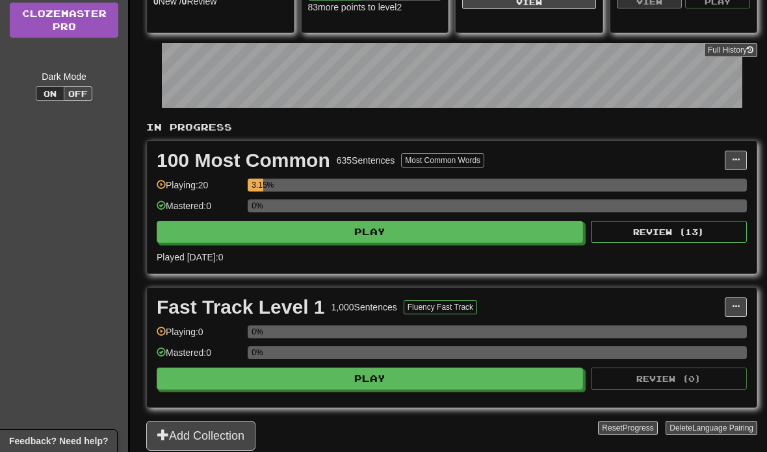
click at [553, 231] on button "Play" at bounding box center [370, 232] width 426 height 22
select select "**"
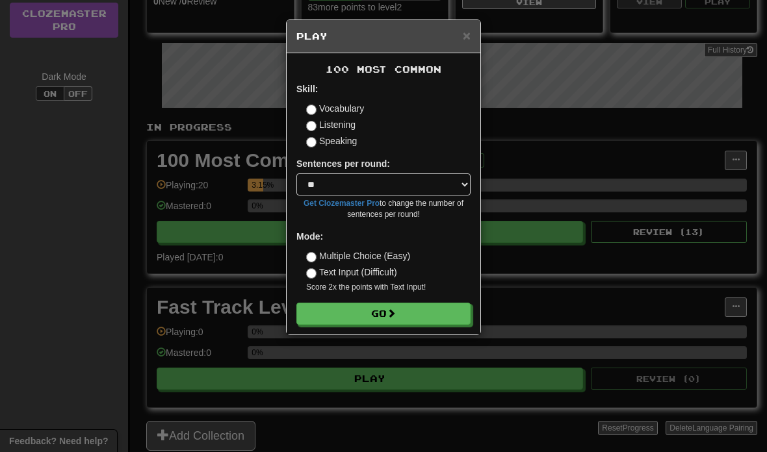
click at [429, 316] on button "Go" at bounding box center [383, 314] width 174 height 22
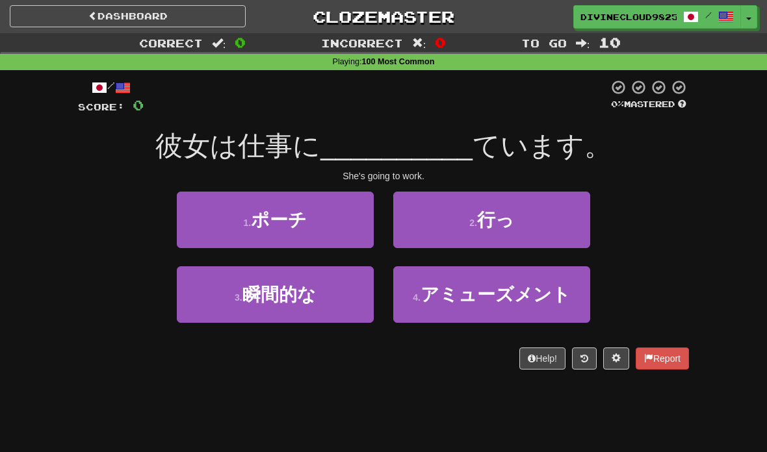
click at [560, 209] on button "2 . 行っ" at bounding box center [491, 220] width 197 height 57
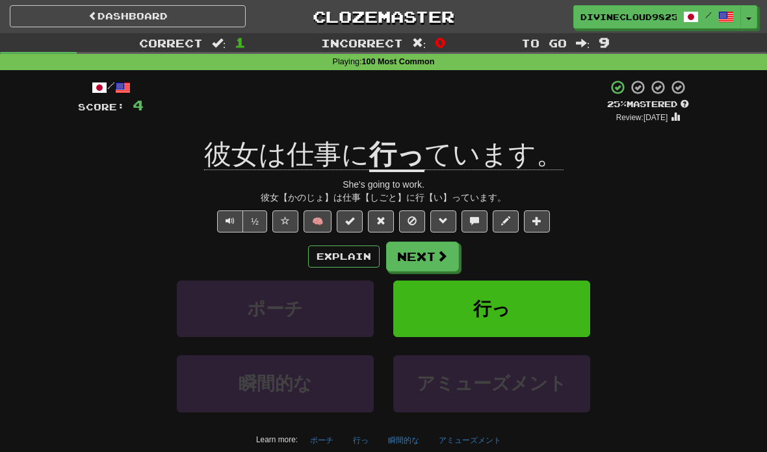
click at [432, 253] on button "Next" at bounding box center [422, 257] width 73 height 30
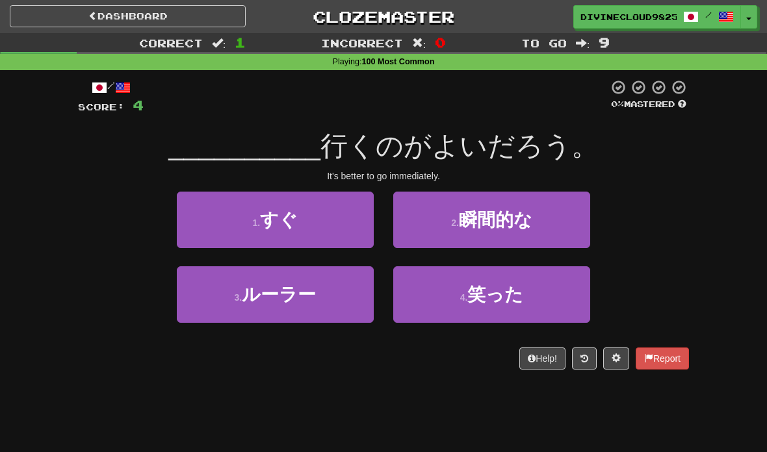
click at [467, 300] on small "4 ." at bounding box center [464, 297] width 8 height 10
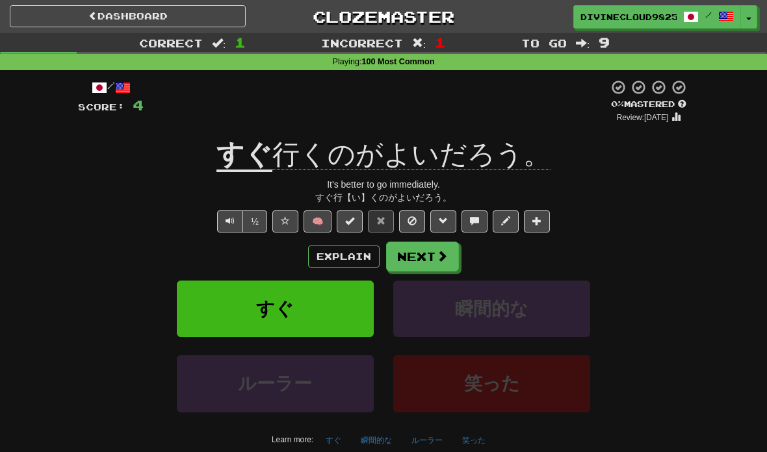
click at [439, 262] on button "Next" at bounding box center [422, 257] width 73 height 30
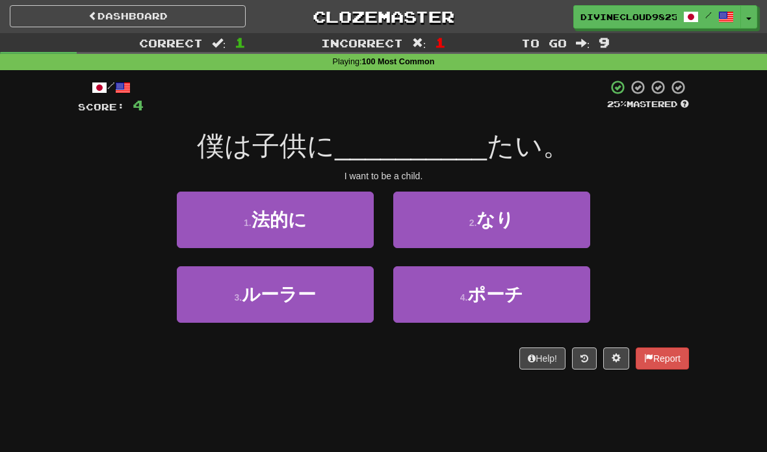
click at [530, 221] on button "2 . なり" at bounding box center [491, 220] width 197 height 57
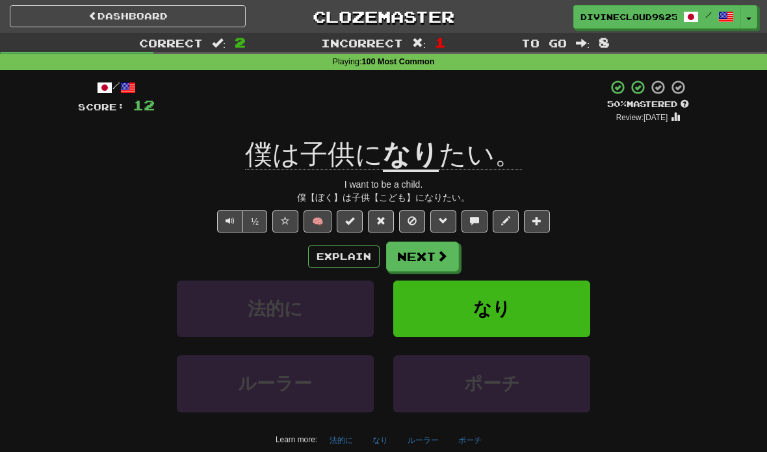
click at [446, 253] on span at bounding box center [442, 256] width 12 height 12
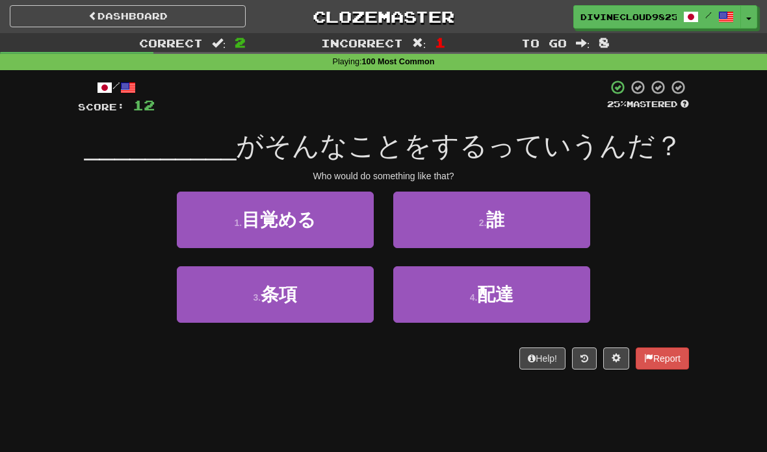
click at [517, 222] on button "2 . 誰" at bounding box center [491, 220] width 197 height 57
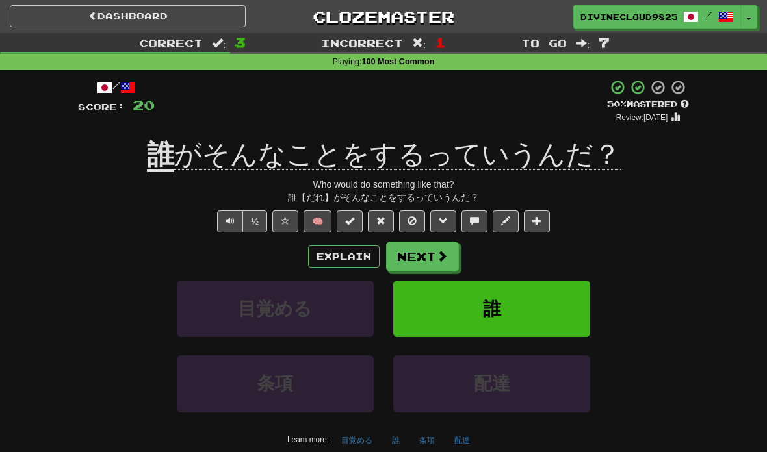
click at [223, 228] on button "Text-to-speech controls" at bounding box center [230, 222] width 26 height 22
click at [437, 265] on button "Next" at bounding box center [422, 257] width 73 height 30
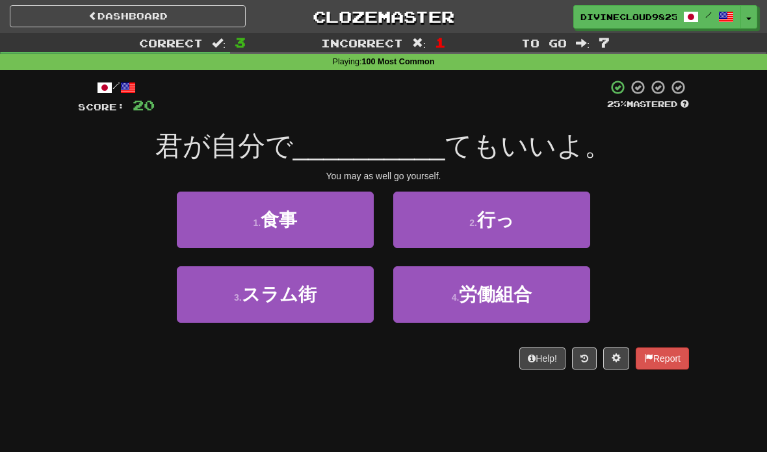
click at [451, 237] on button "2 . 行っ" at bounding box center [491, 220] width 197 height 57
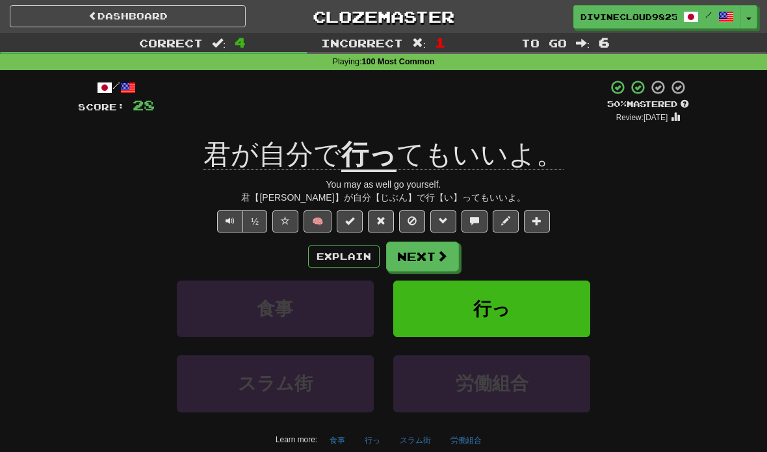
click at [418, 260] on button "Next" at bounding box center [422, 257] width 73 height 30
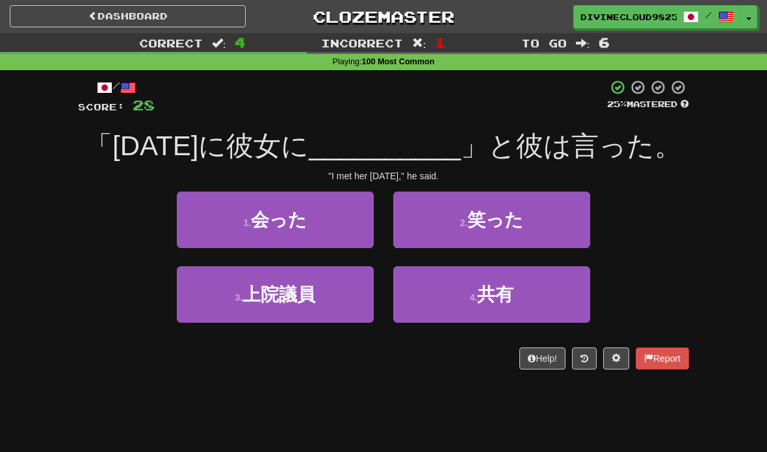
click at [450, 234] on button "2 . 笑った" at bounding box center [491, 220] width 197 height 57
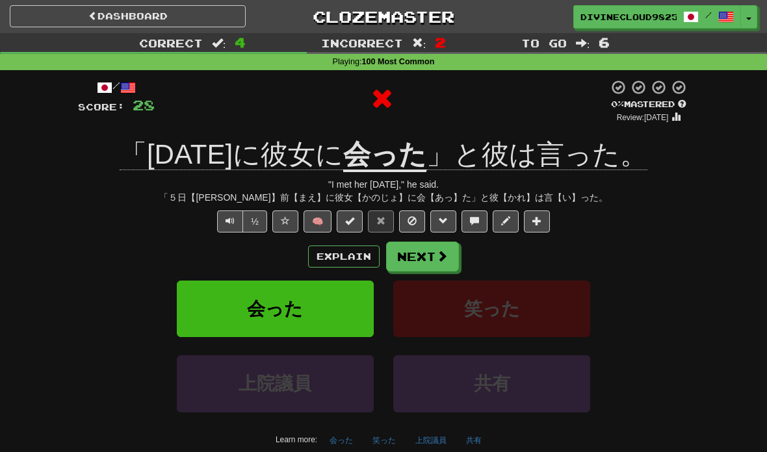
click at [415, 260] on button "Next" at bounding box center [422, 257] width 73 height 30
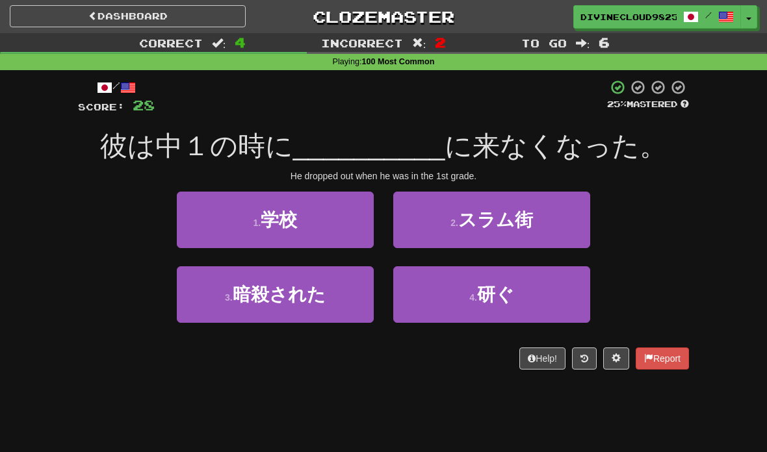
click at [426, 312] on button "4 . 研ぐ" at bounding box center [491, 294] width 197 height 57
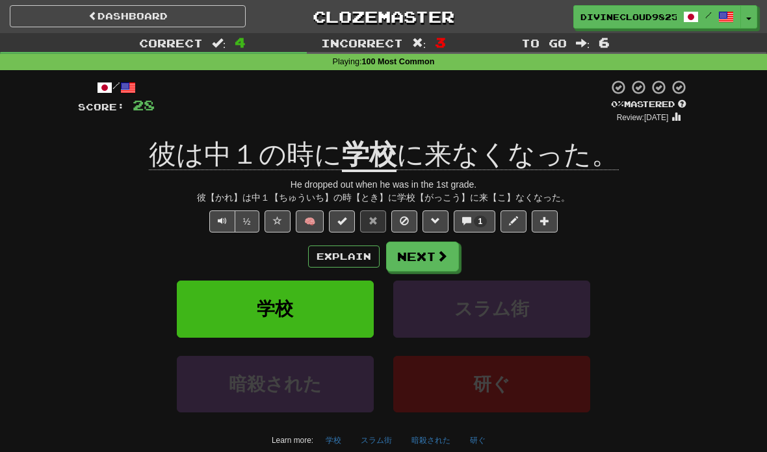
click at [451, 251] on button "Next" at bounding box center [422, 257] width 73 height 30
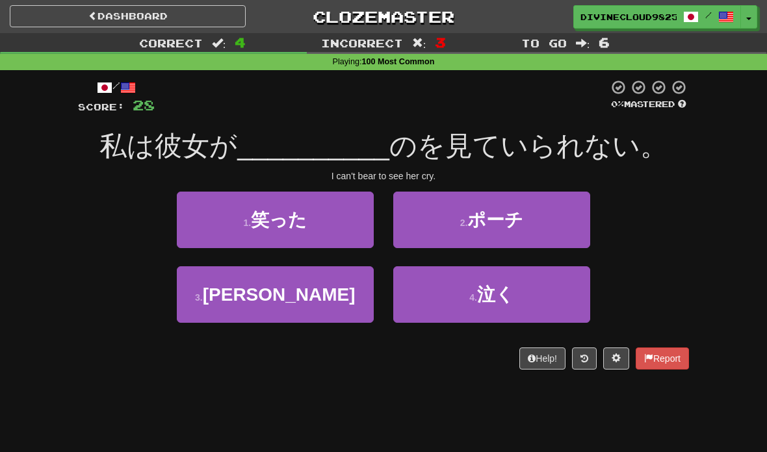
click at [354, 227] on button "1 . 笑った" at bounding box center [275, 220] width 197 height 57
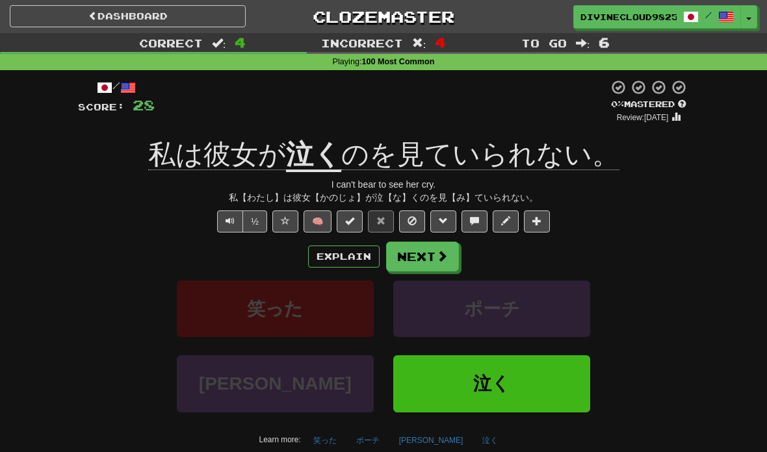
click at [439, 255] on span at bounding box center [442, 256] width 12 height 12
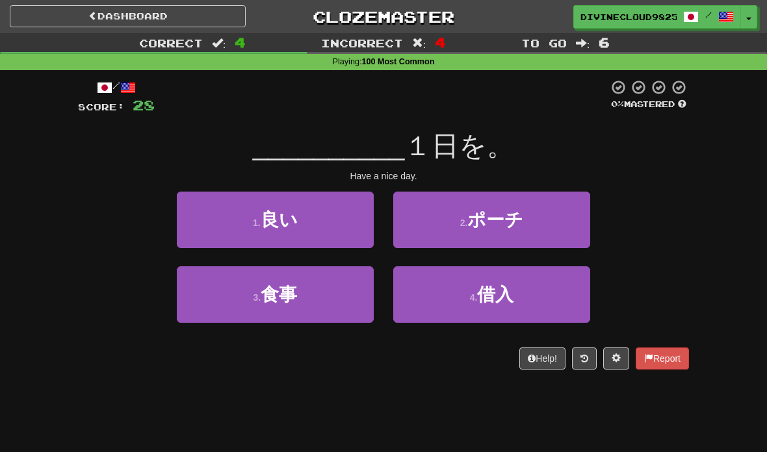
click at [360, 229] on button "1 . 良い" at bounding box center [275, 220] width 197 height 57
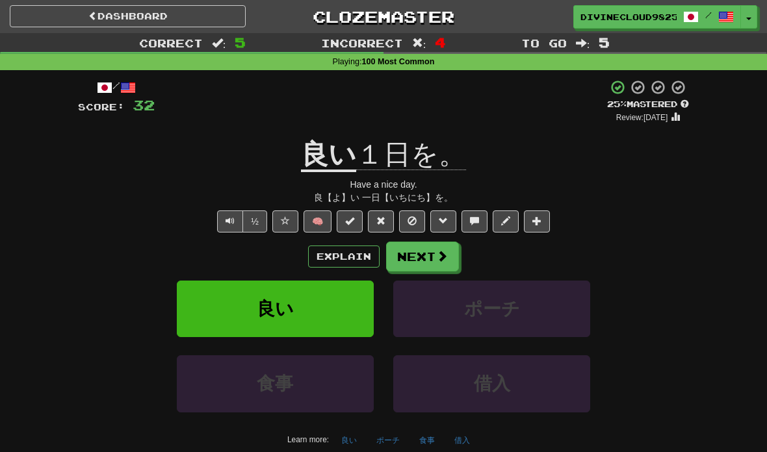
click at [228, 218] on span "Text-to-speech controls" at bounding box center [230, 220] width 9 height 9
click at [445, 253] on span at bounding box center [442, 256] width 12 height 12
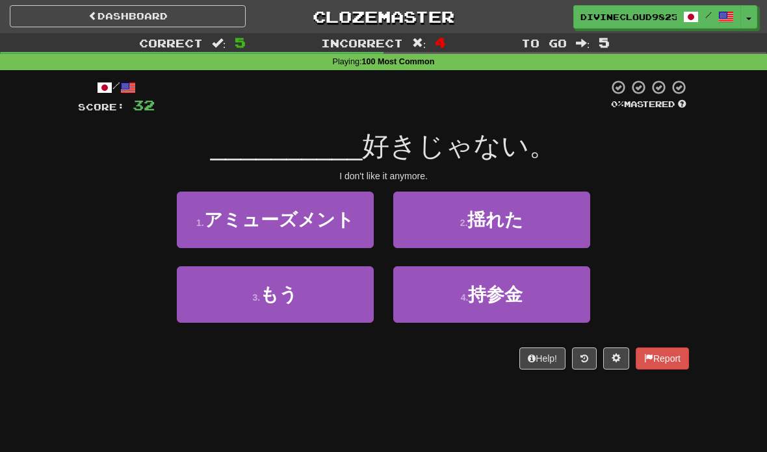
click at [356, 305] on button "3 . もう" at bounding box center [275, 294] width 197 height 57
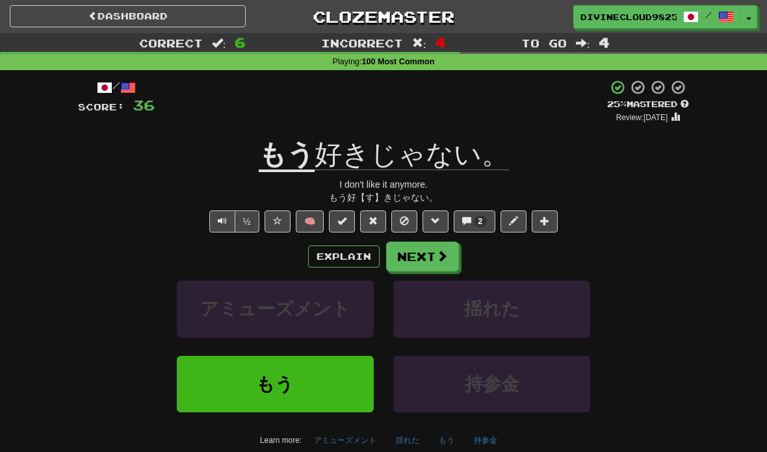
click at [442, 255] on span at bounding box center [442, 256] width 12 height 12
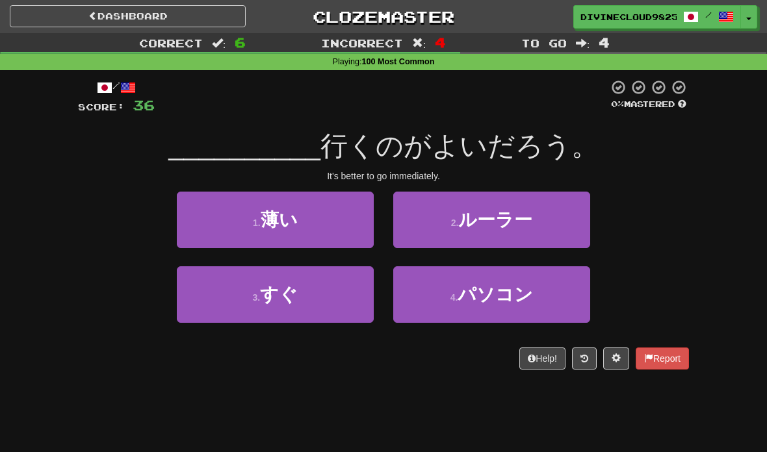
click at [359, 290] on button "3 . すぐ" at bounding box center [275, 294] width 197 height 57
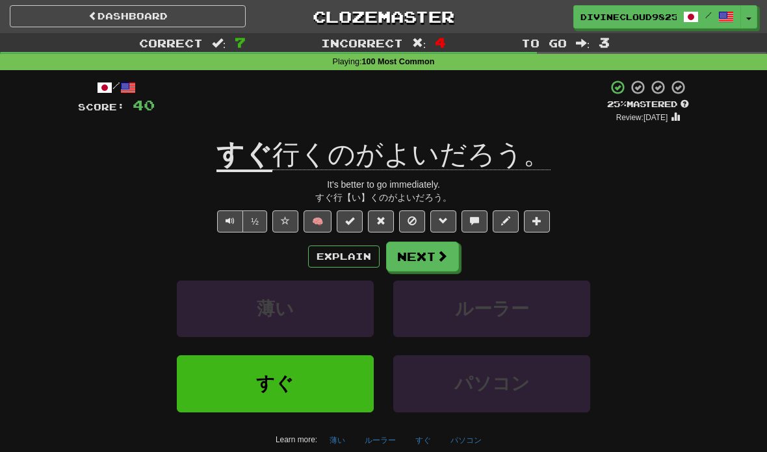
click at [440, 259] on span at bounding box center [442, 256] width 12 height 12
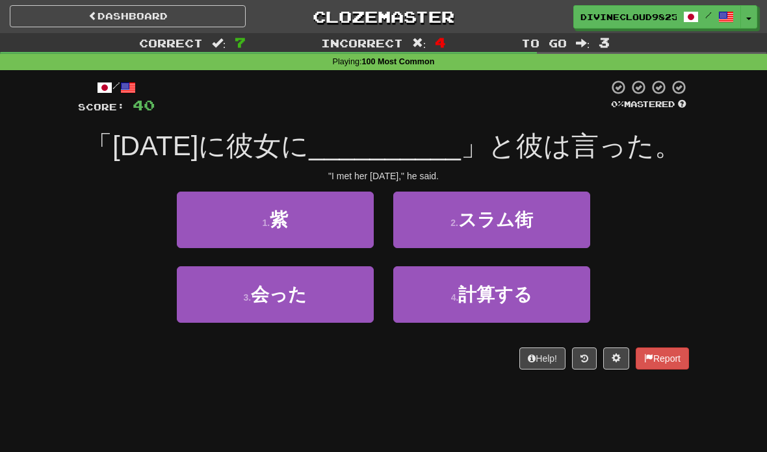
click at [355, 306] on button "3 . 会った" at bounding box center [275, 294] width 197 height 57
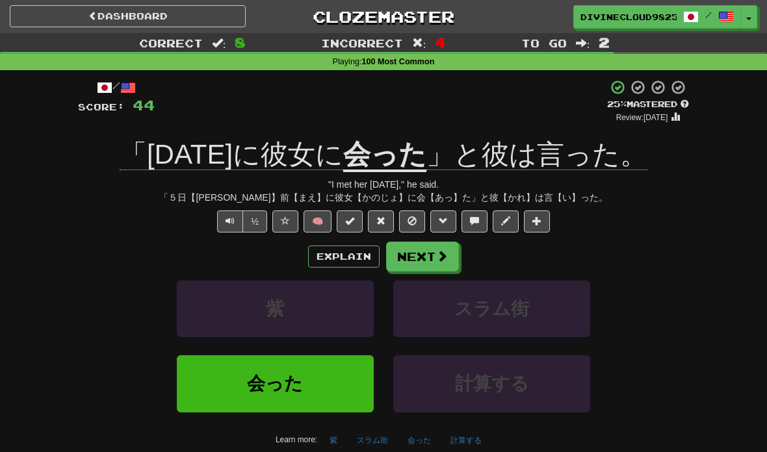
click at [226, 220] on span "Text-to-speech controls" at bounding box center [230, 220] width 9 height 9
click at [436, 263] on button "Next" at bounding box center [422, 257] width 73 height 30
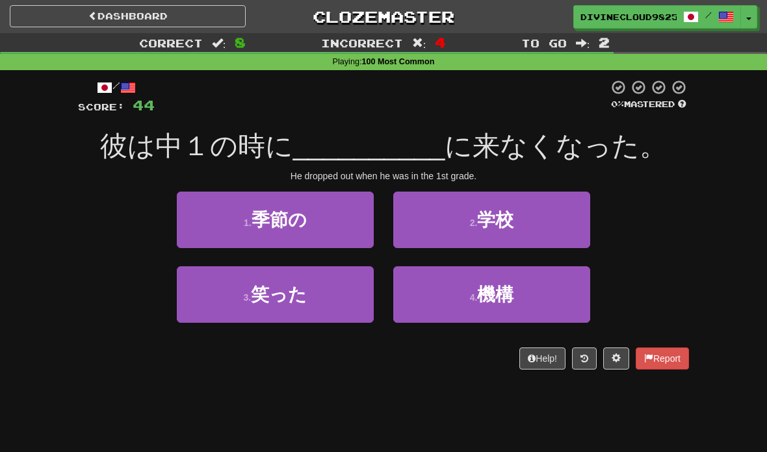
click at [439, 240] on button "2 . 学校" at bounding box center [491, 220] width 197 height 57
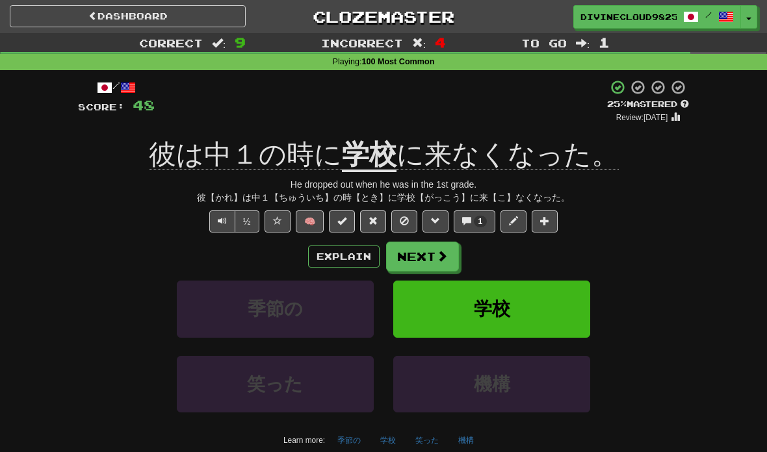
click at [435, 262] on button "Next" at bounding box center [422, 257] width 73 height 30
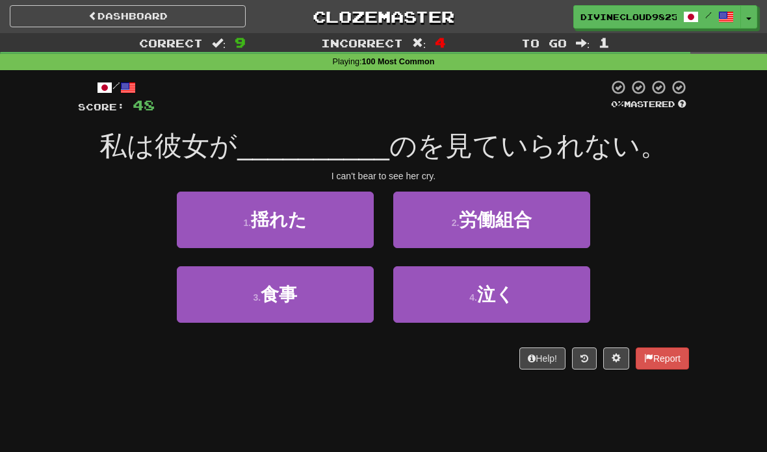
click at [473, 289] on button "4 . 泣く" at bounding box center [491, 294] width 197 height 57
